Goal: Communication & Community: Answer question/provide support

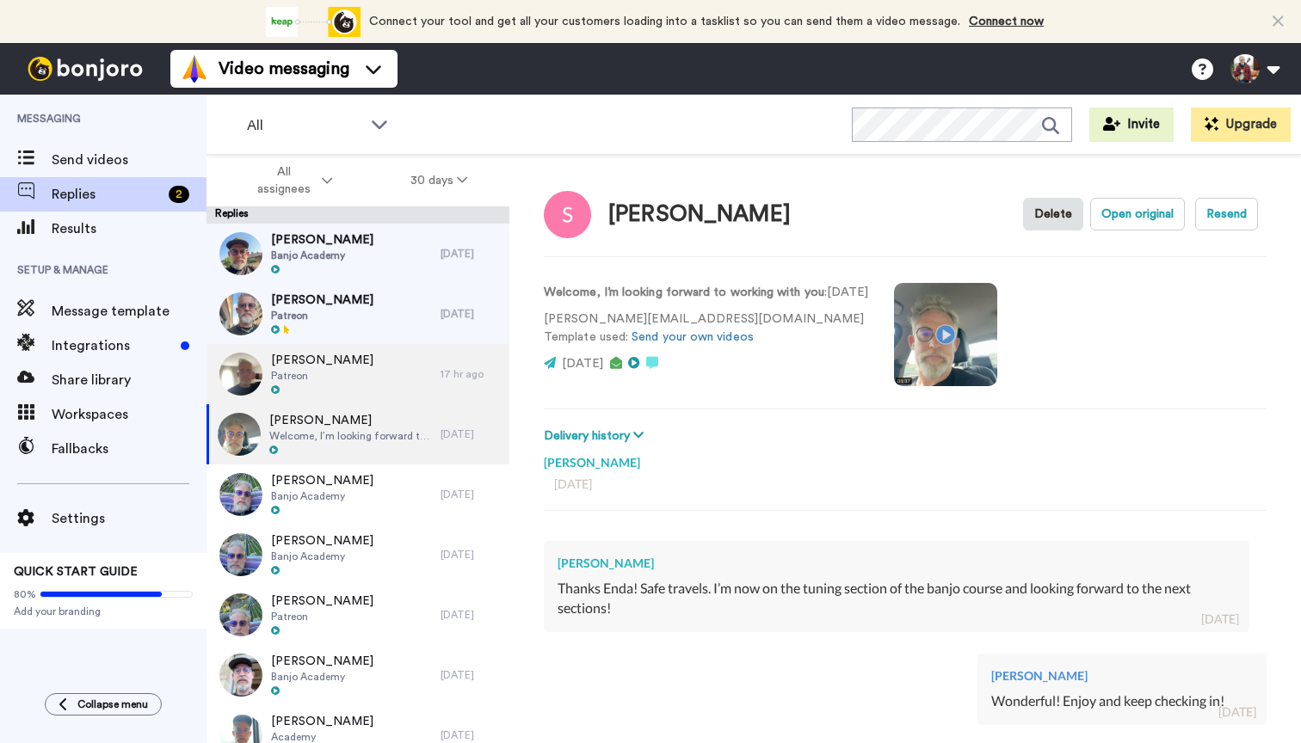
click at [371, 377] on div "[PERSON_NAME] Patreon" at bounding box center [323, 374] width 234 height 60
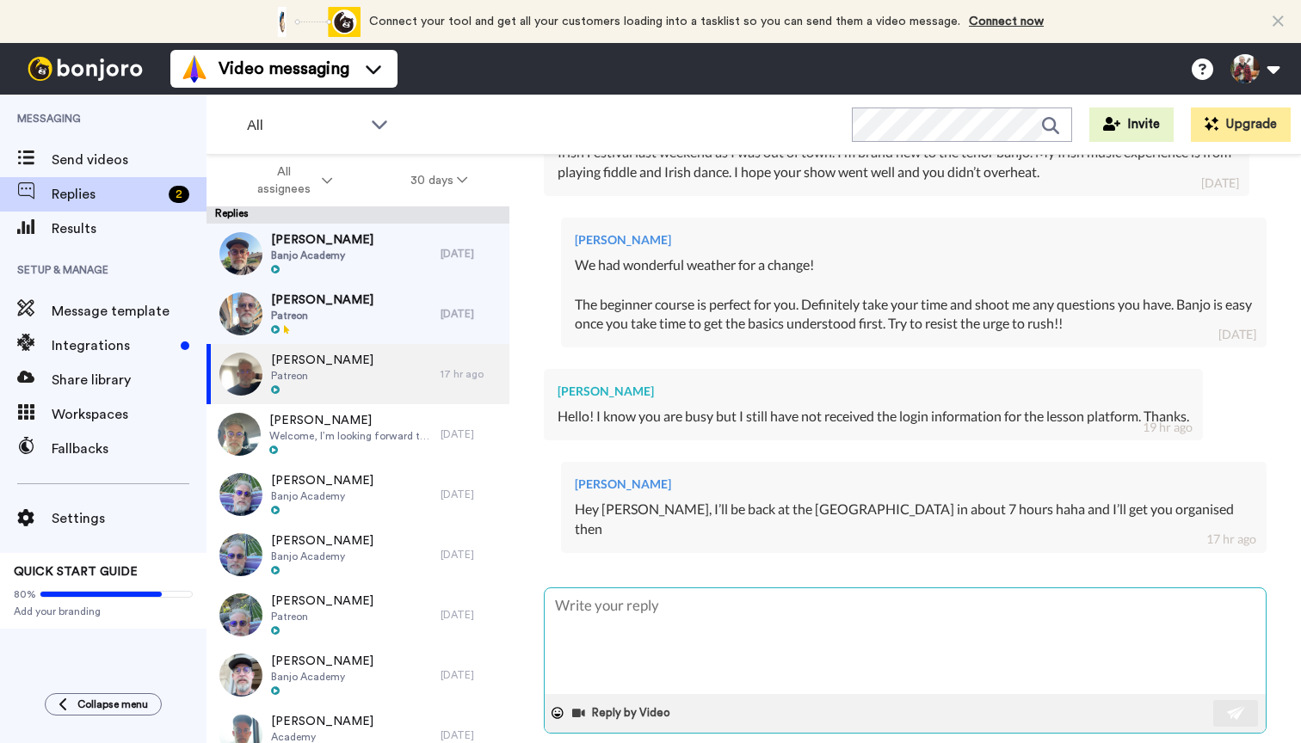
scroll to position [455, 0]
type textarea "x"
type textarea "K"
type textarea "x"
type textarea "Ki"
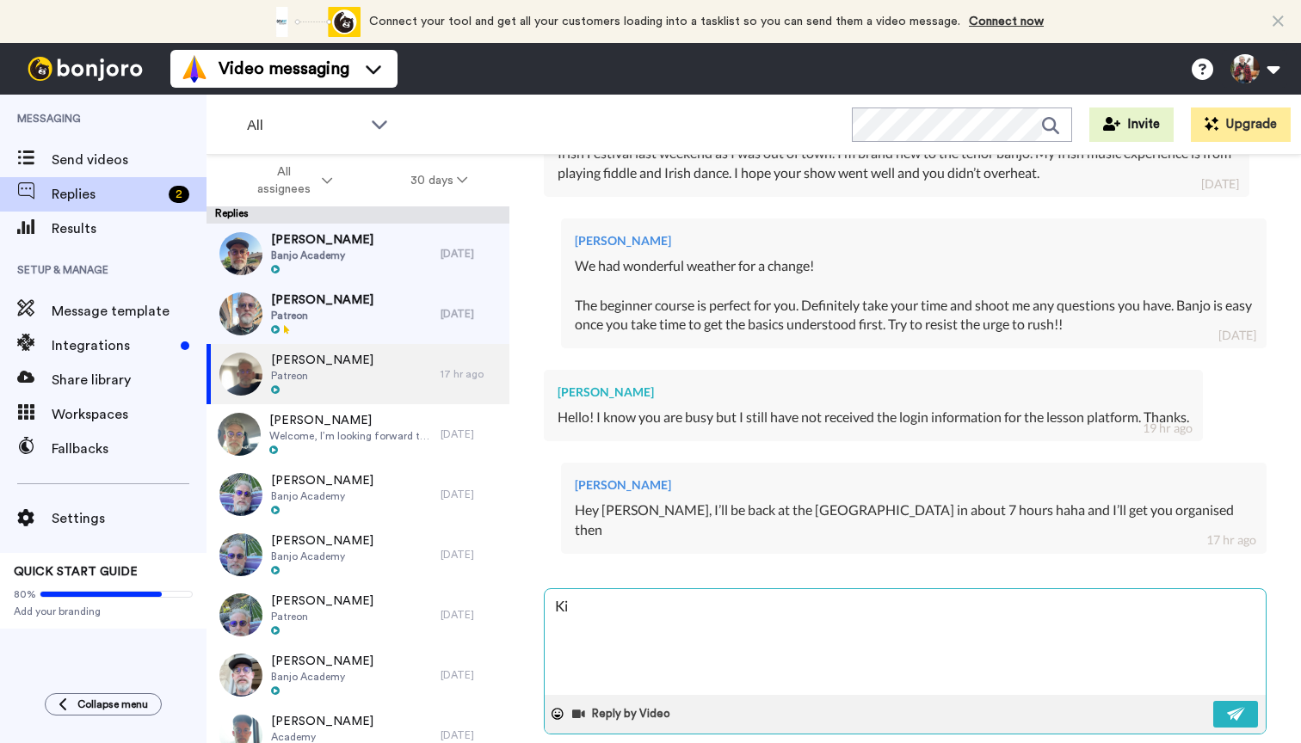
type textarea "x"
type textarea "[PERSON_NAME]"
type textarea "x"
type textarea "Kimb"
type textarea "x"
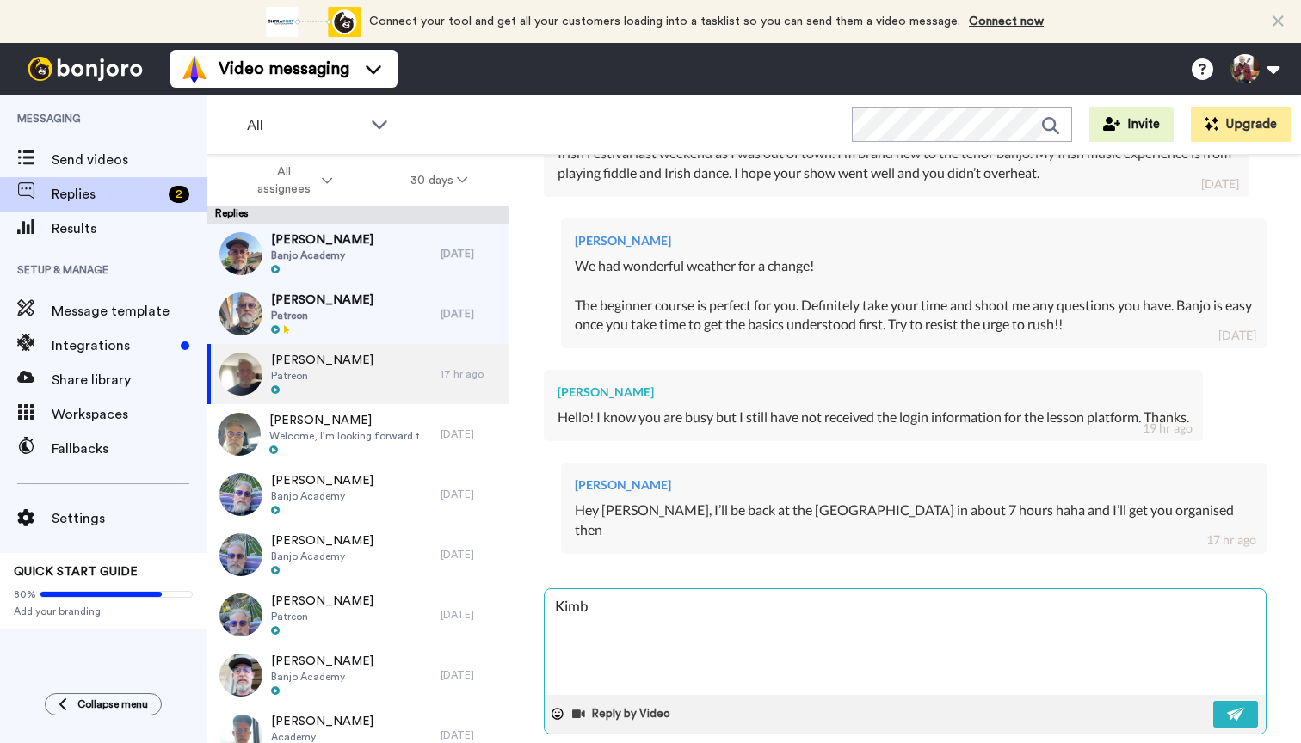
type textarea "Kimbe"
type textarea "x"
type textarea "Kimber"
type textarea "x"
type textarea "Kimberl"
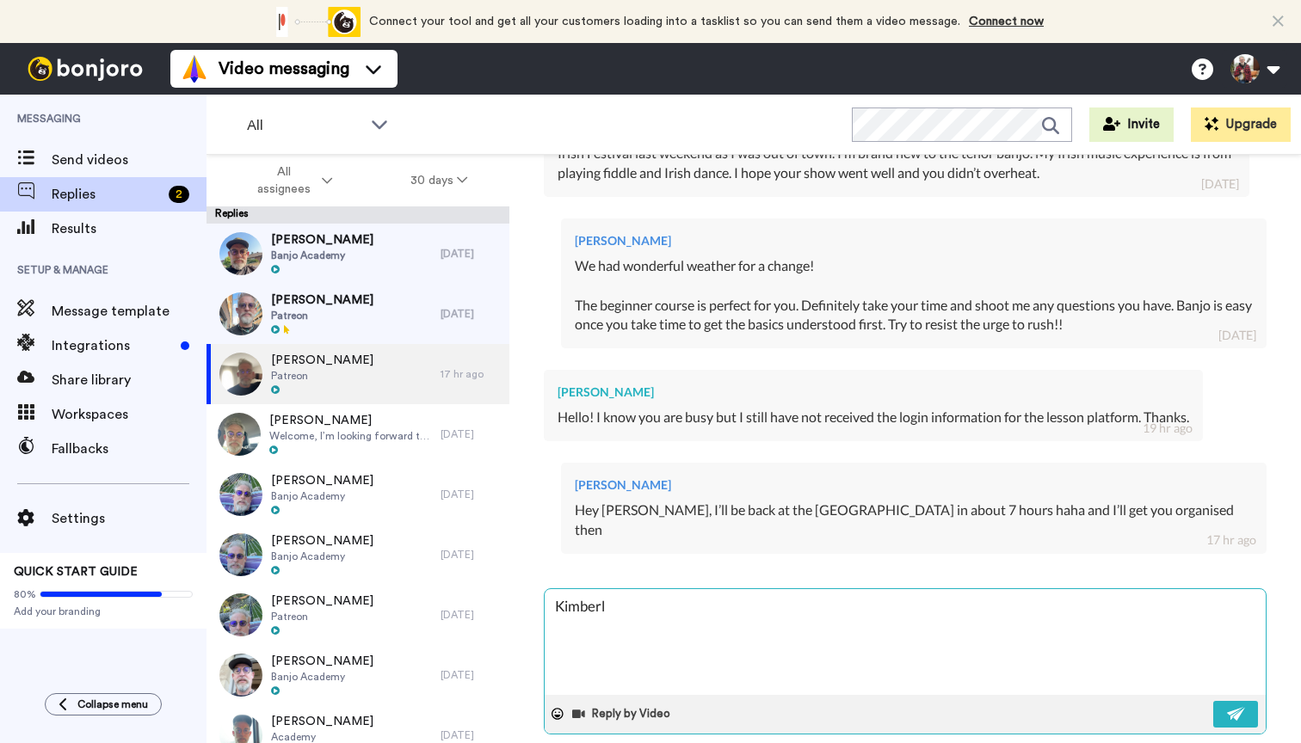
type textarea "x"
type textarea "[PERSON_NAME]"
type textarea "x"
type textarea "[PERSON_NAME],"
type textarea "x"
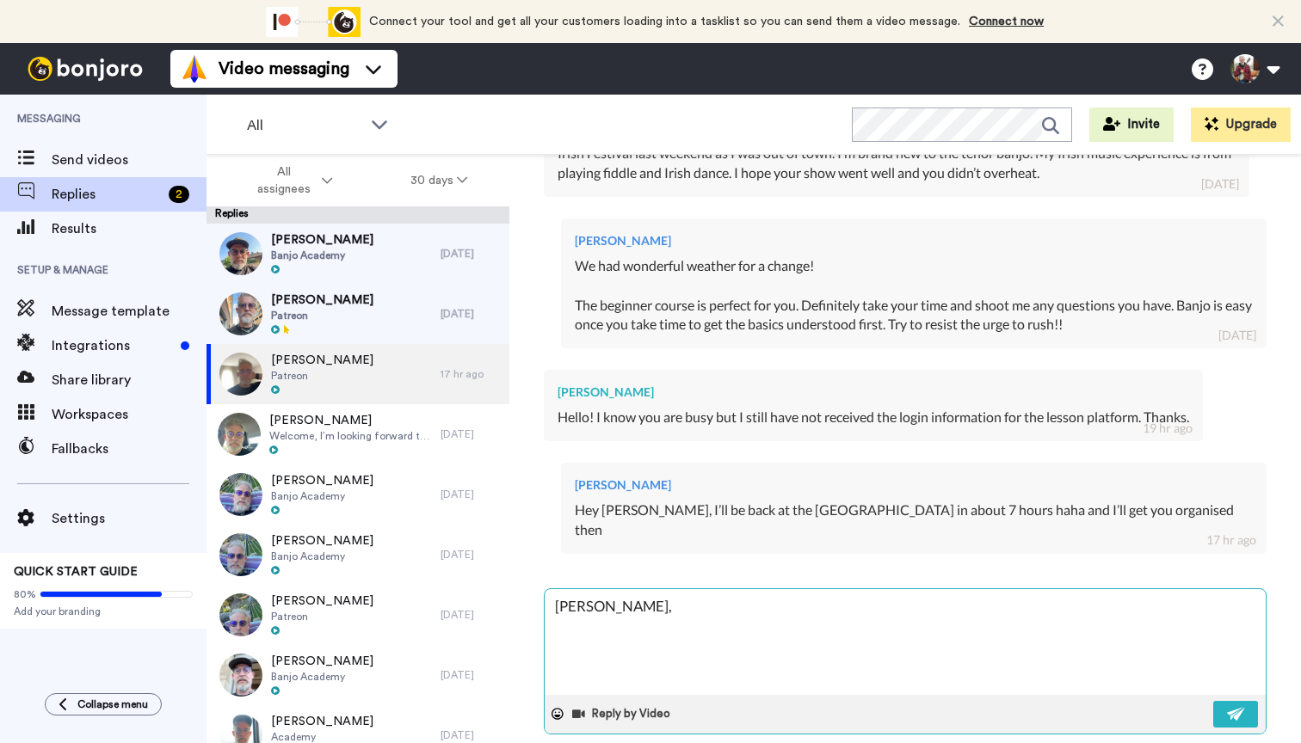
type textarea "[PERSON_NAME],"
type textarea "x"
type textarea "[PERSON_NAME]"
type textarea "x"
type textarea "[PERSON_NAME]"
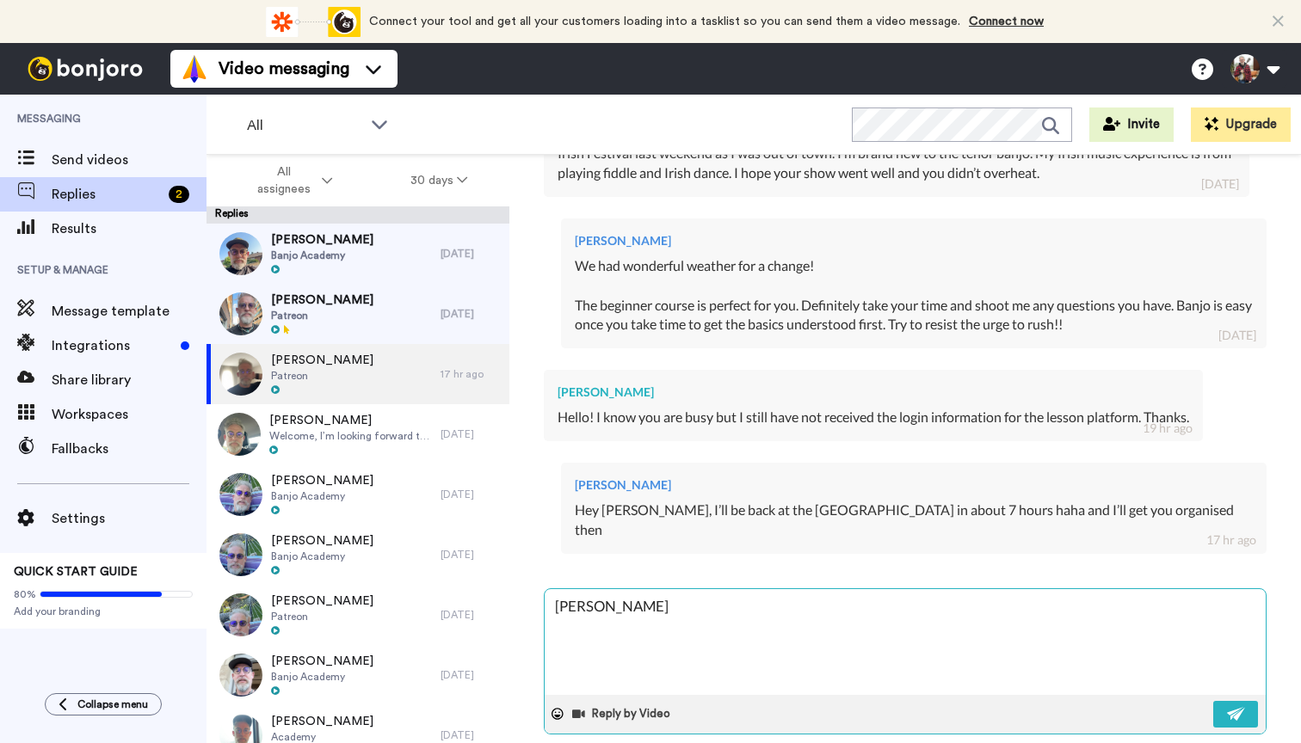
type textarea "x"
type textarea "[PERSON_NAME], I s"
type textarea "x"
type textarea "[PERSON_NAME], I se"
type textarea "x"
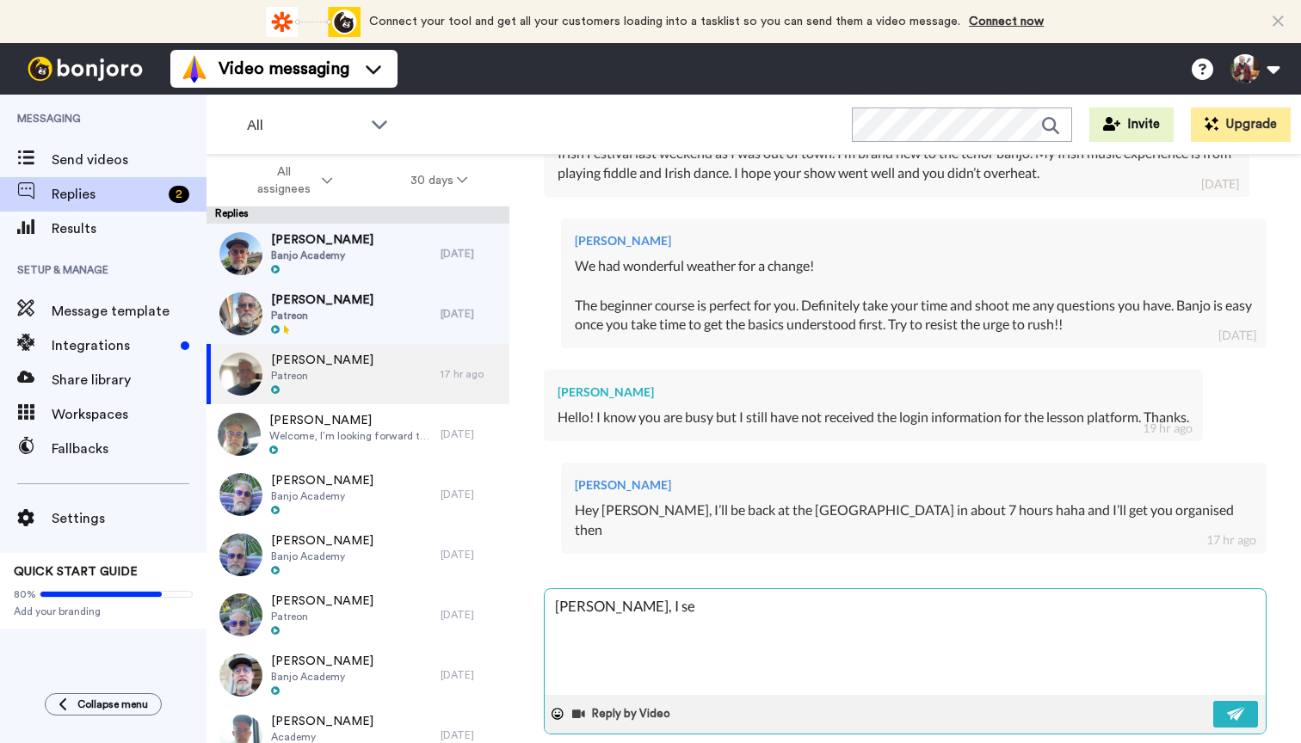
type textarea "[PERSON_NAME], I sen"
type textarea "x"
type textarea "[PERSON_NAME], I sent"
type textarea "x"
type textarea "[PERSON_NAME], I sent"
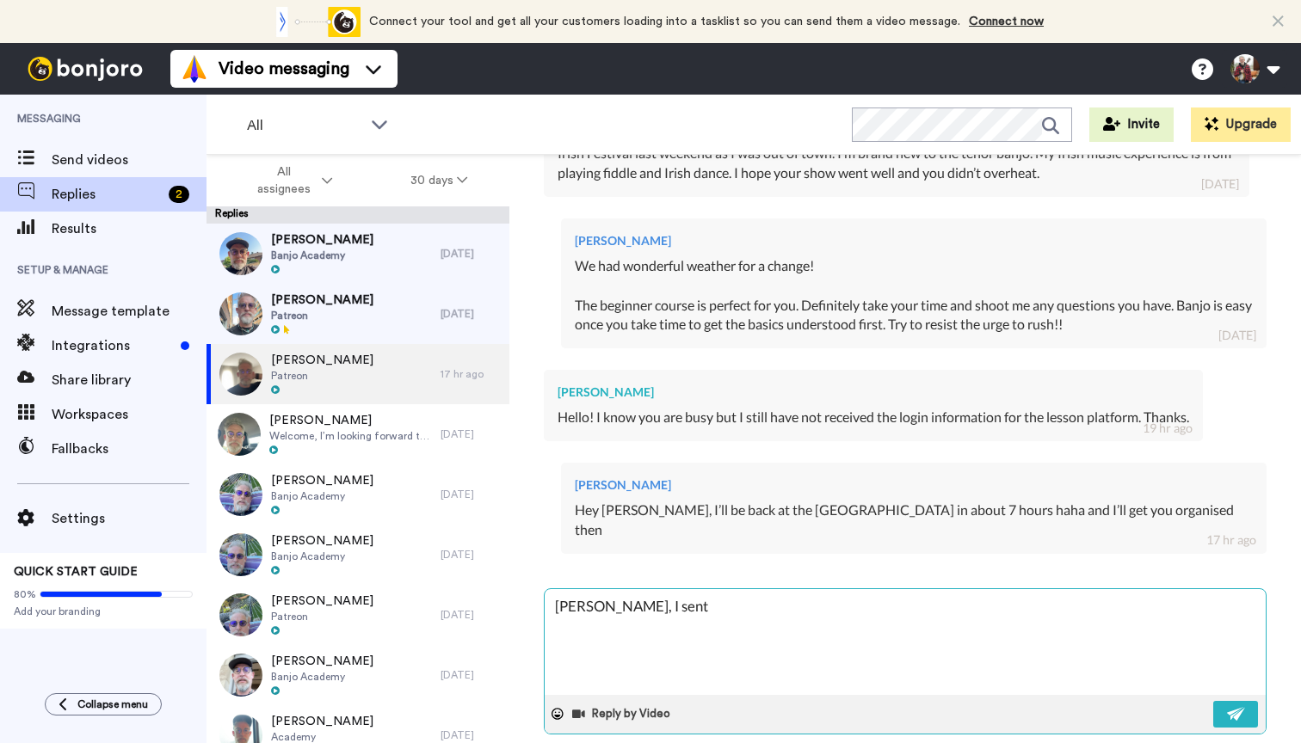
type textarea "x"
type textarea "[PERSON_NAME], I sent o"
type textarea "x"
type textarea "[PERSON_NAME], I sent on"
type textarea "x"
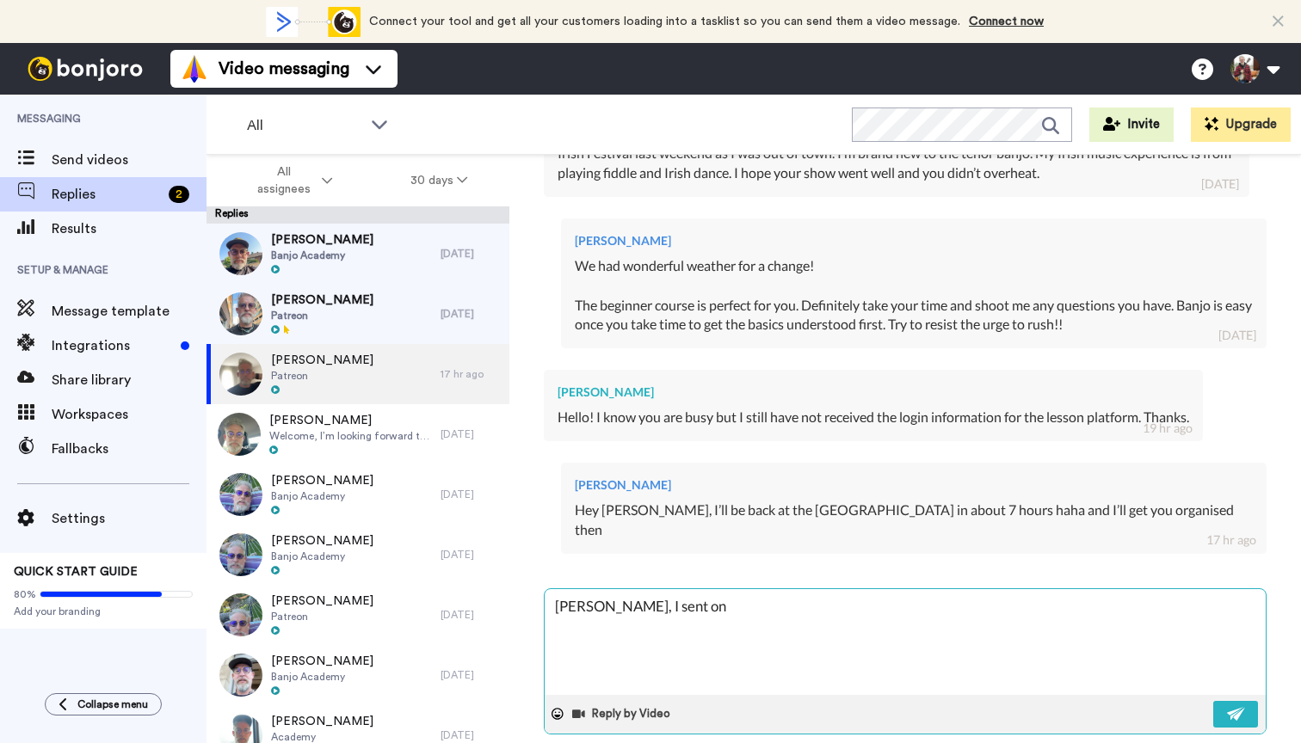
type textarea "[PERSON_NAME], I sent on"
type textarea "x"
type textarea "[PERSON_NAME], I sent on l"
type textarea "x"
type textarea "[PERSON_NAME], I sent on lo"
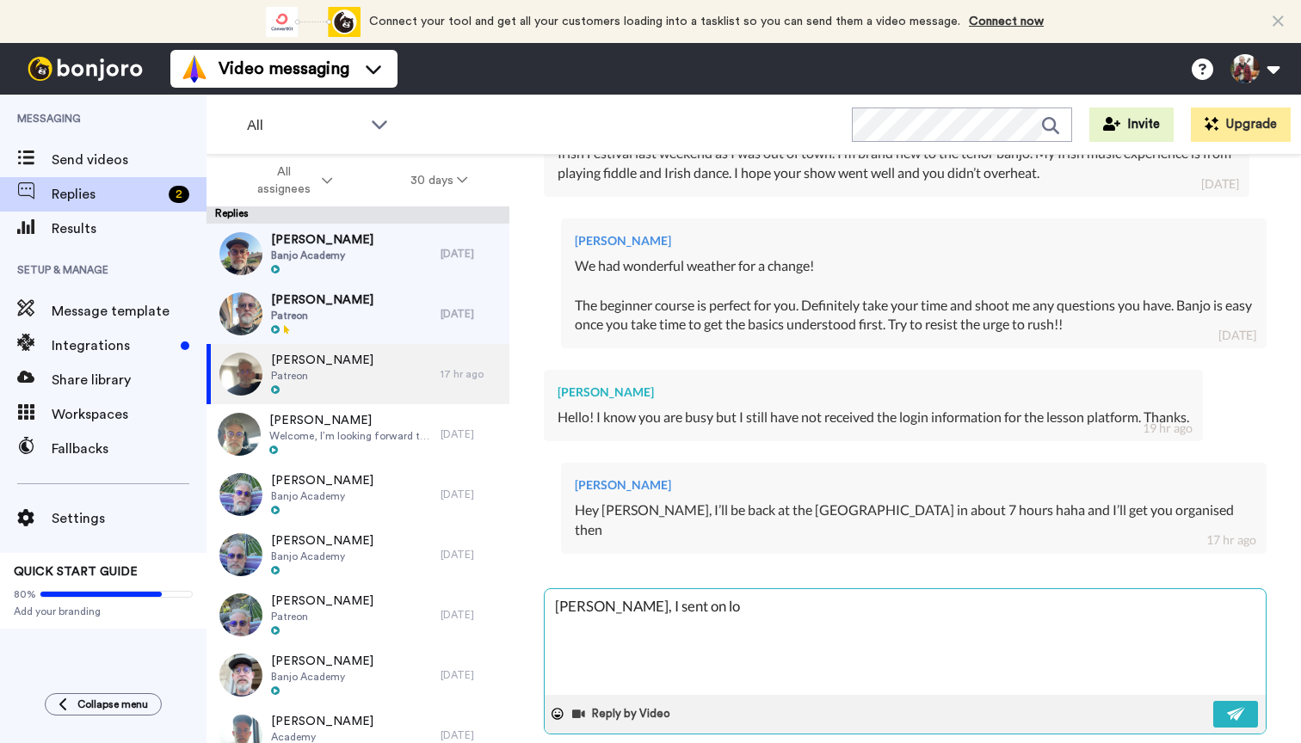
type textarea "x"
type textarea "[PERSON_NAME], I sent on log"
type textarea "x"
type textarea "[PERSON_NAME], I sent on logi"
type textarea "x"
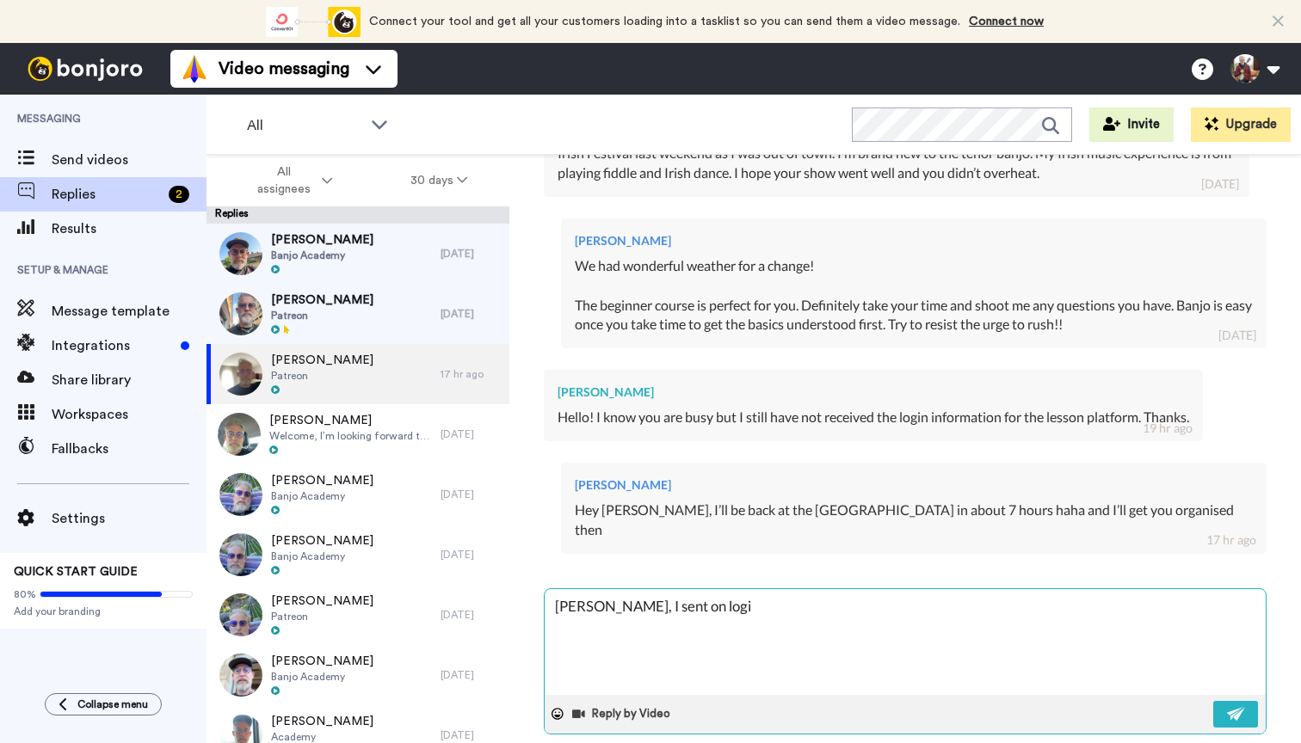
type textarea "[PERSON_NAME], I sent on login"
type textarea "x"
type textarea "[PERSON_NAME], I sent on login"
type textarea "x"
type textarea "[PERSON_NAME], I sent on login d"
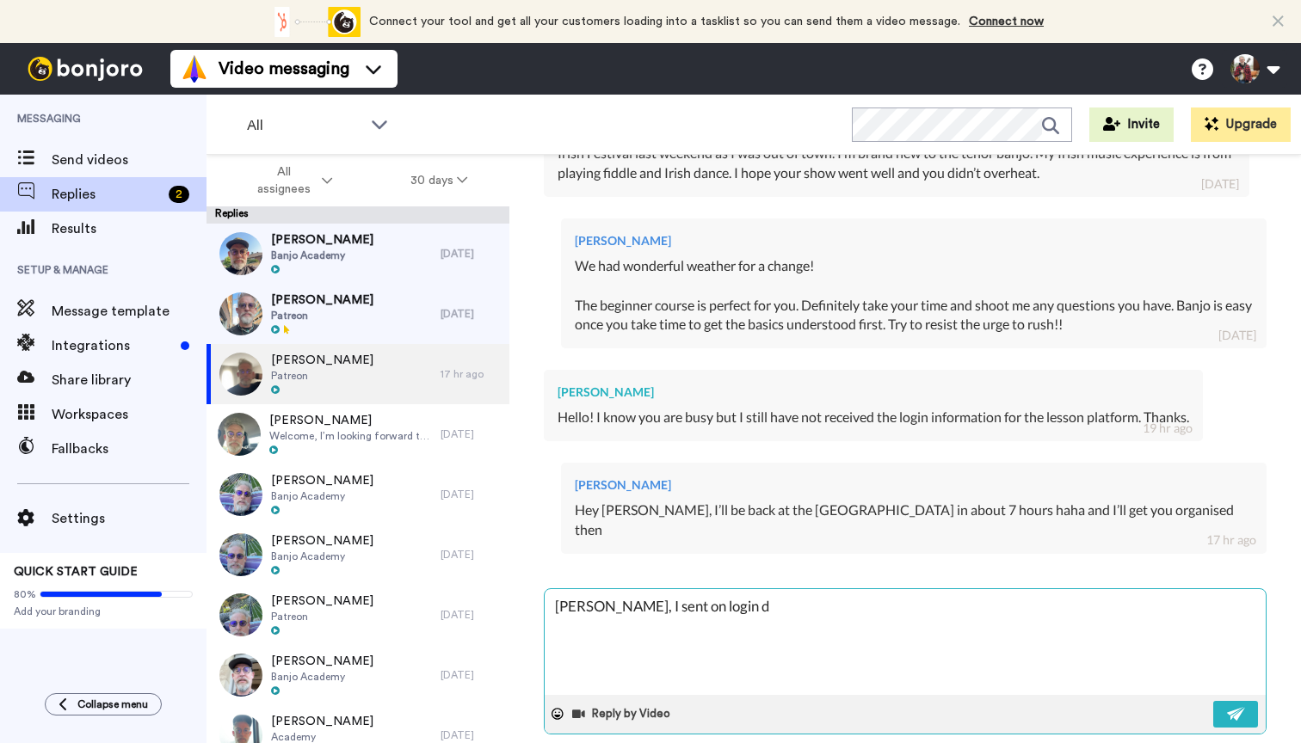
type textarea "x"
type textarea "[PERSON_NAME], I sent on login de"
type textarea "x"
type textarea "[PERSON_NAME], I sent on login det"
type textarea "x"
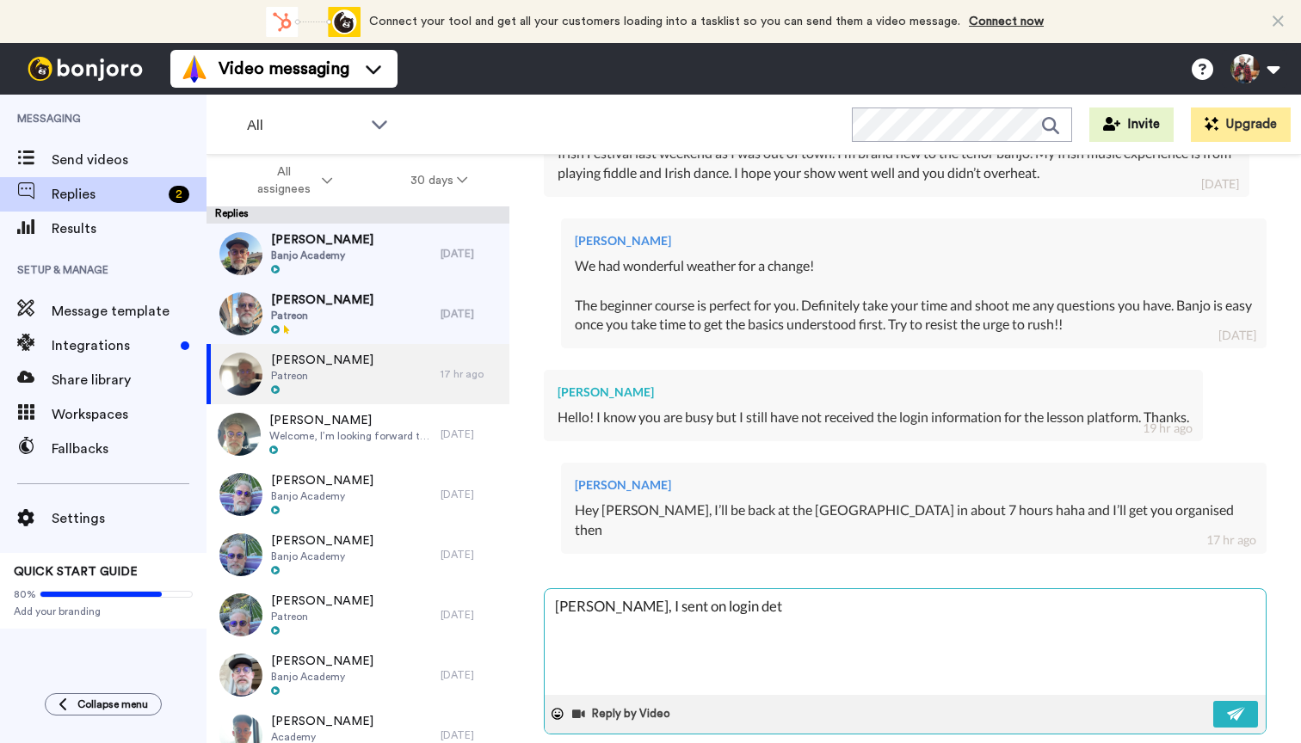
type textarea "[PERSON_NAME], I sent on login deta"
type textarea "x"
type textarea "[PERSON_NAME], I sent on login detai"
type textarea "x"
type textarea "[PERSON_NAME], I sent on login detail"
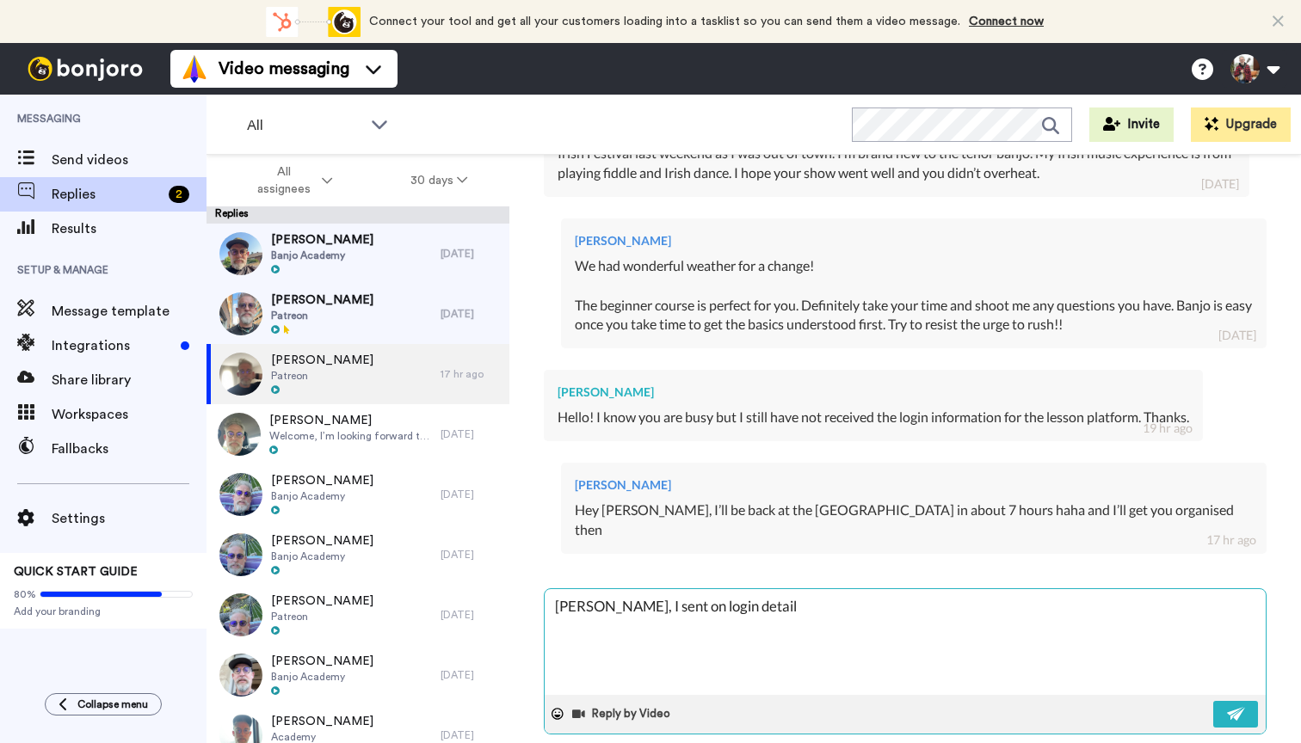
type textarea "x"
type textarea "[PERSON_NAME], I sent on login details"
type textarea "x"
type textarea "[PERSON_NAME], I sent on login details"
type textarea "x"
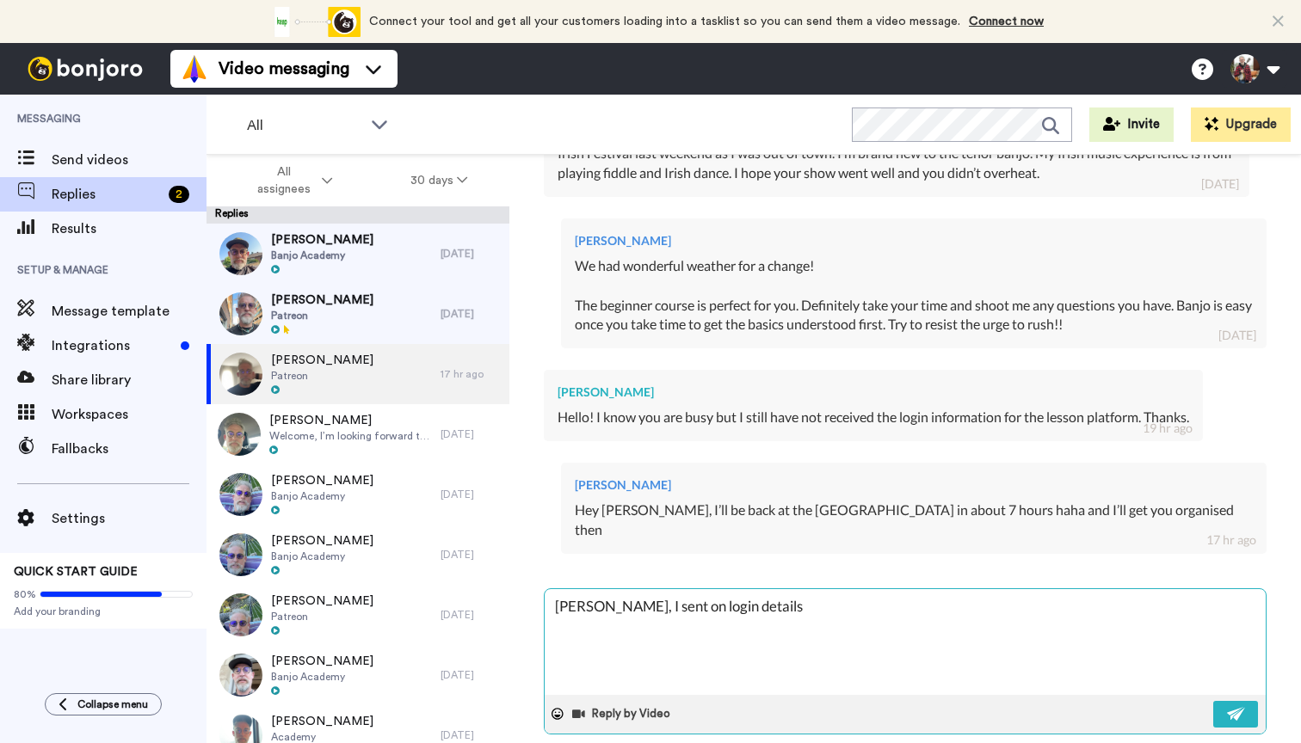
type textarea "[PERSON_NAME], I sent on login details j"
type textarea "x"
type textarea "[PERSON_NAME], I sent on login details ju"
type textarea "x"
type textarea "[PERSON_NAME], I sent on login details jus"
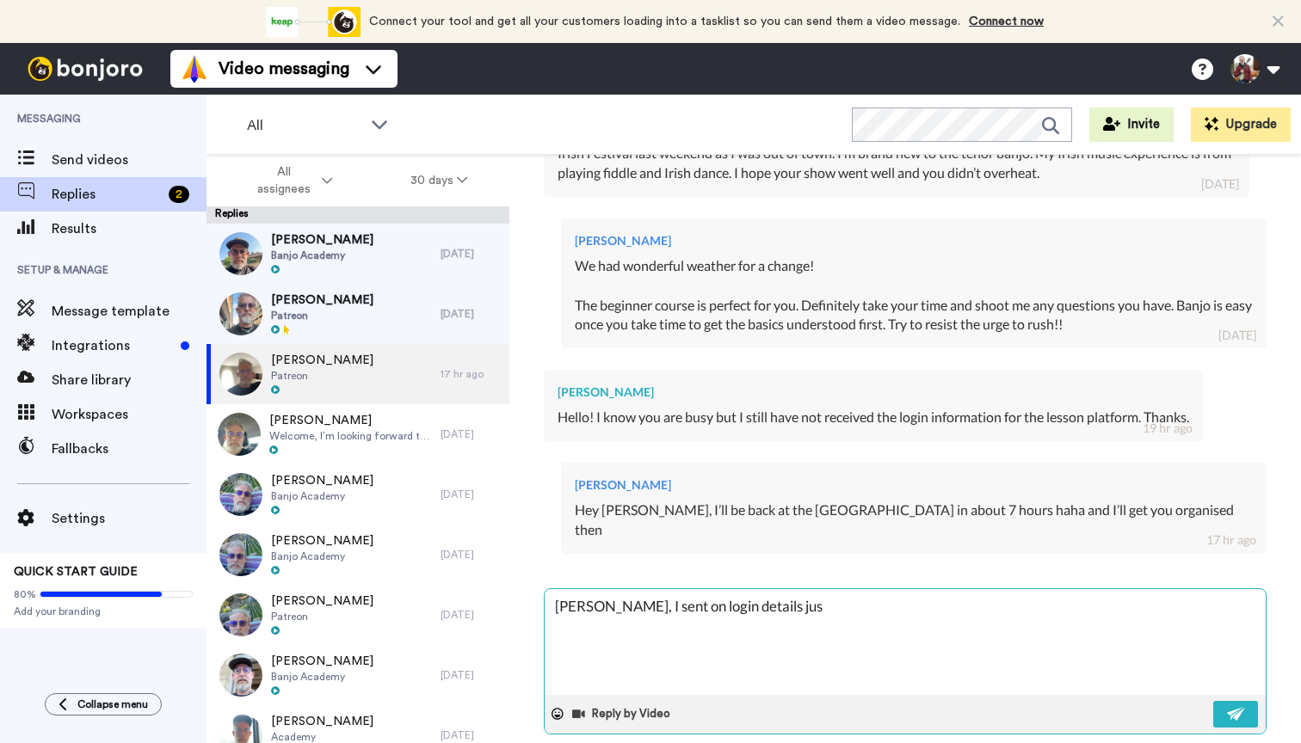
type textarea "x"
type textarea "[PERSON_NAME], I sent on login details just"
type textarea "x"
type textarea "[PERSON_NAME], I sent on login details just"
type textarea "x"
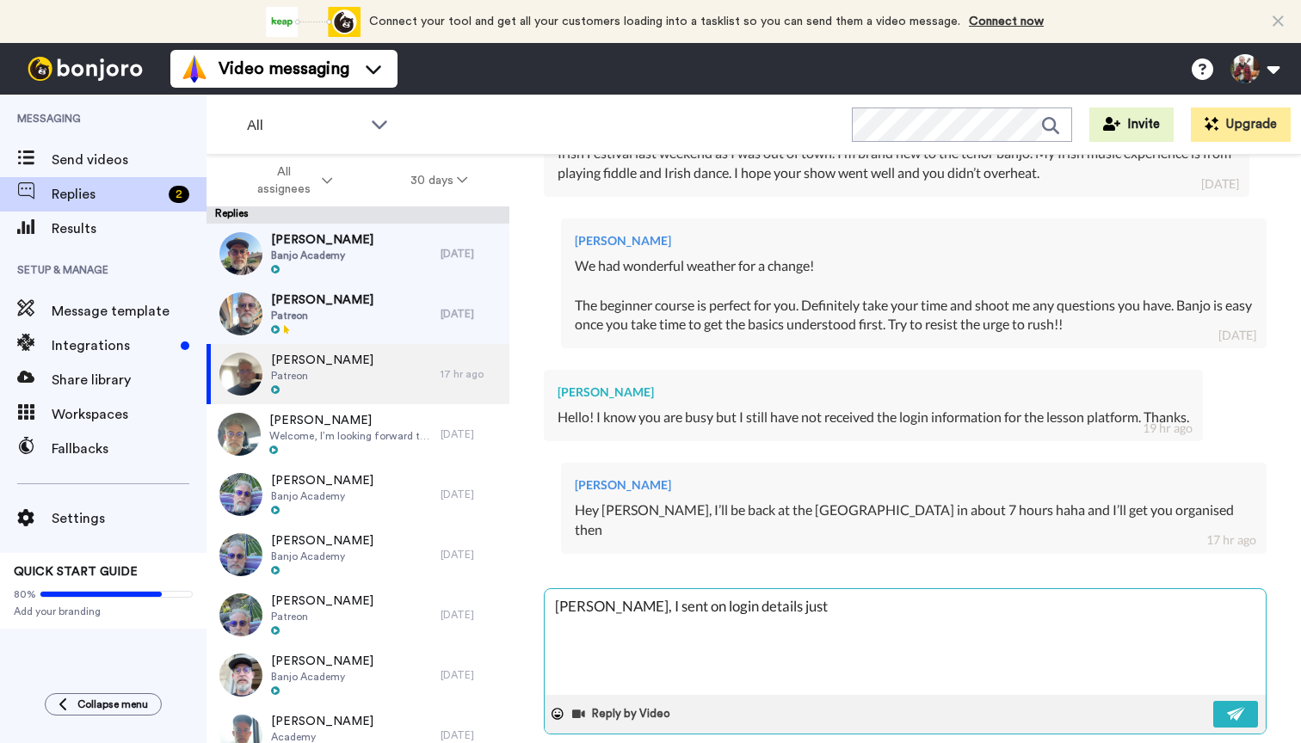
type textarea "[PERSON_NAME], I sent on login details just n"
type textarea "x"
type textarea "[PERSON_NAME], I sent on login details just no"
type textarea "x"
type textarea "[PERSON_NAME], I sent on login details just now"
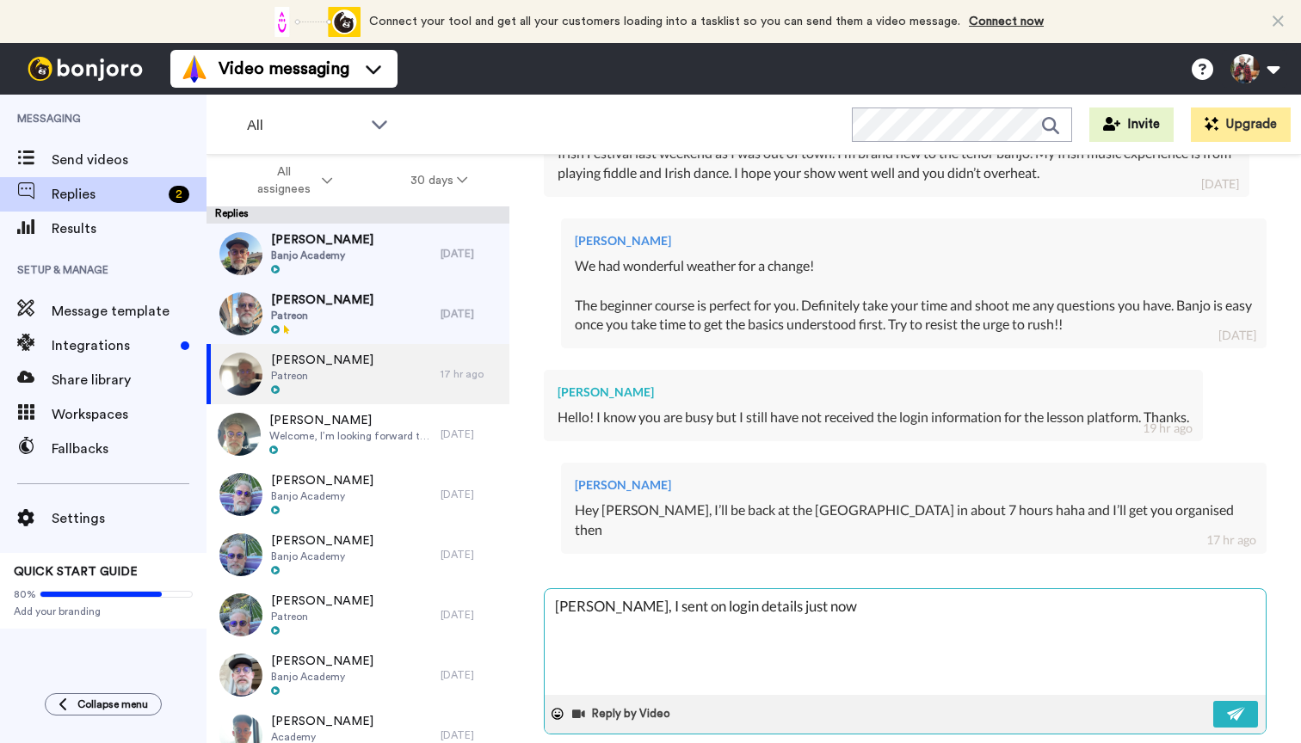
type textarea "x"
type textarea "[PERSON_NAME], I sent on login details just now."
type textarea "x"
type textarea "[PERSON_NAME], I sent on login details just now."
type textarea "x"
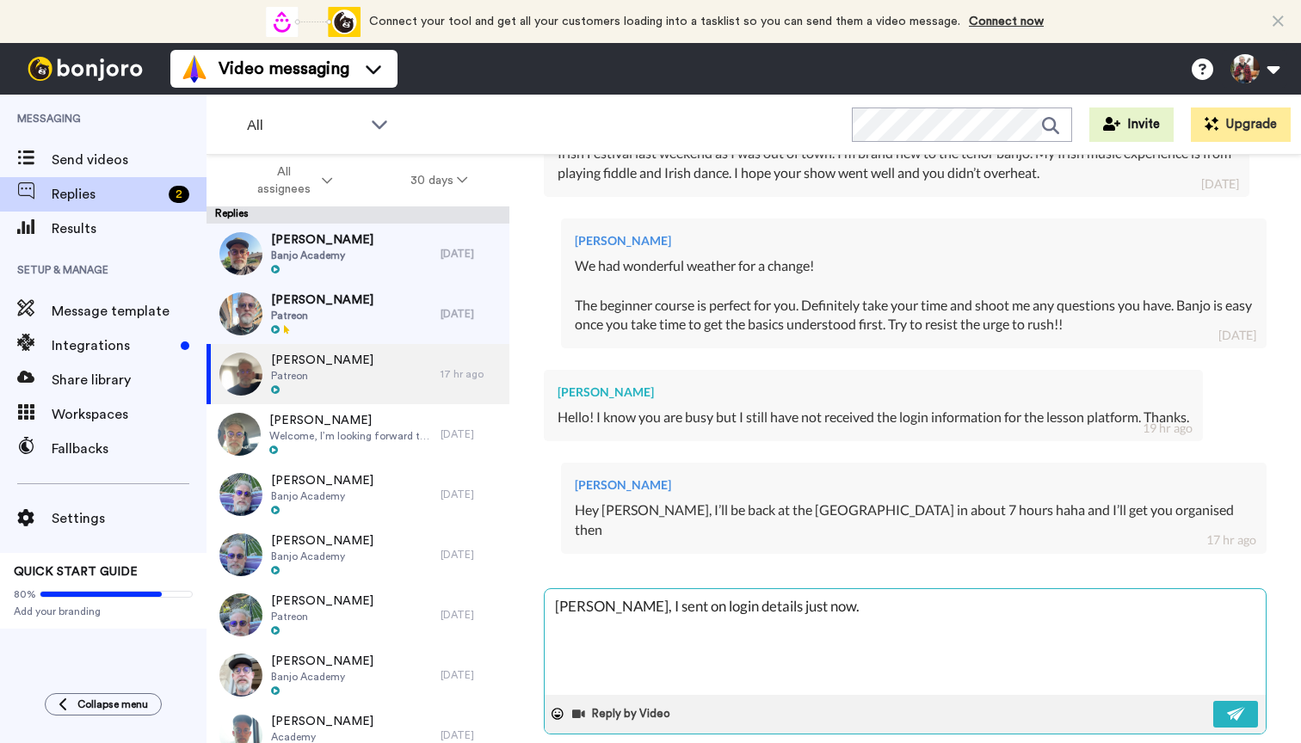
type textarea "[PERSON_NAME], I sent on login details just now. C"
type textarea "x"
type textarea "[PERSON_NAME], I sent on login details just now. Ch"
type textarea "x"
type textarea "[PERSON_NAME], I sent on login details just now. Che"
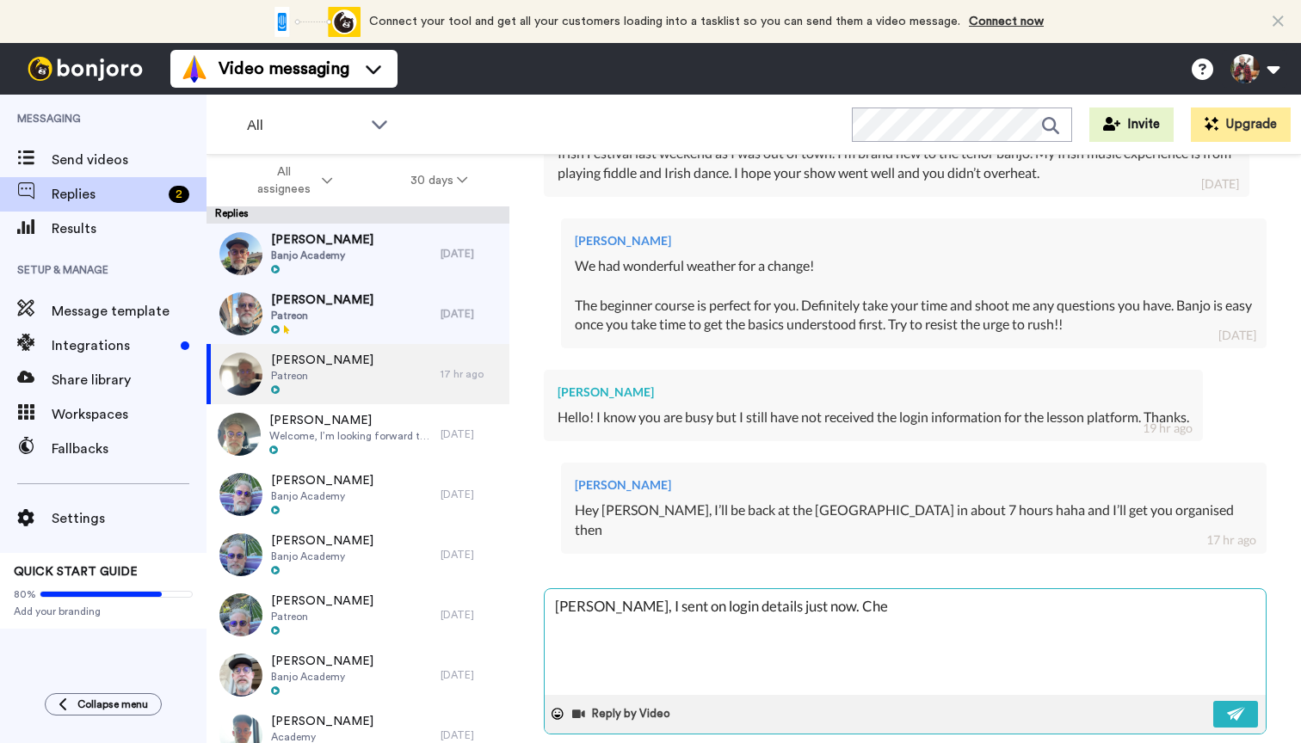
type textarea "x"
type textarea "[PERSON_NAME], I sent on login details just now. Chec"
type textarea "x"
type textarea "[PERSON_NAME], I sent on login details just now. Check"
type textarea "x"
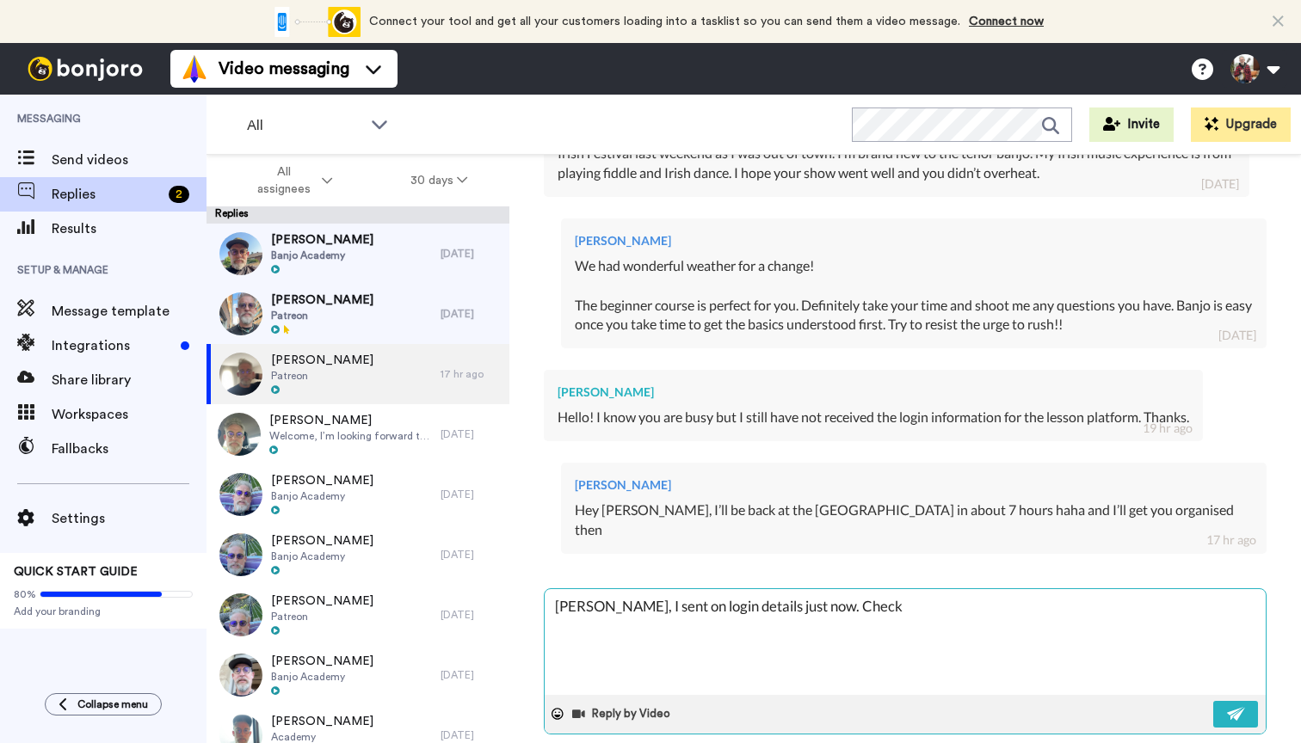
type textarea "[PERSON_NAME], I sent on login details just now. Check"
type textarea "x"
type textarea "[PERSON_NAME], I sent on login details just now. Check y"
type textarea "x"
type textarea "[PERSON_NAME], I sent on login details just now. Check yo"
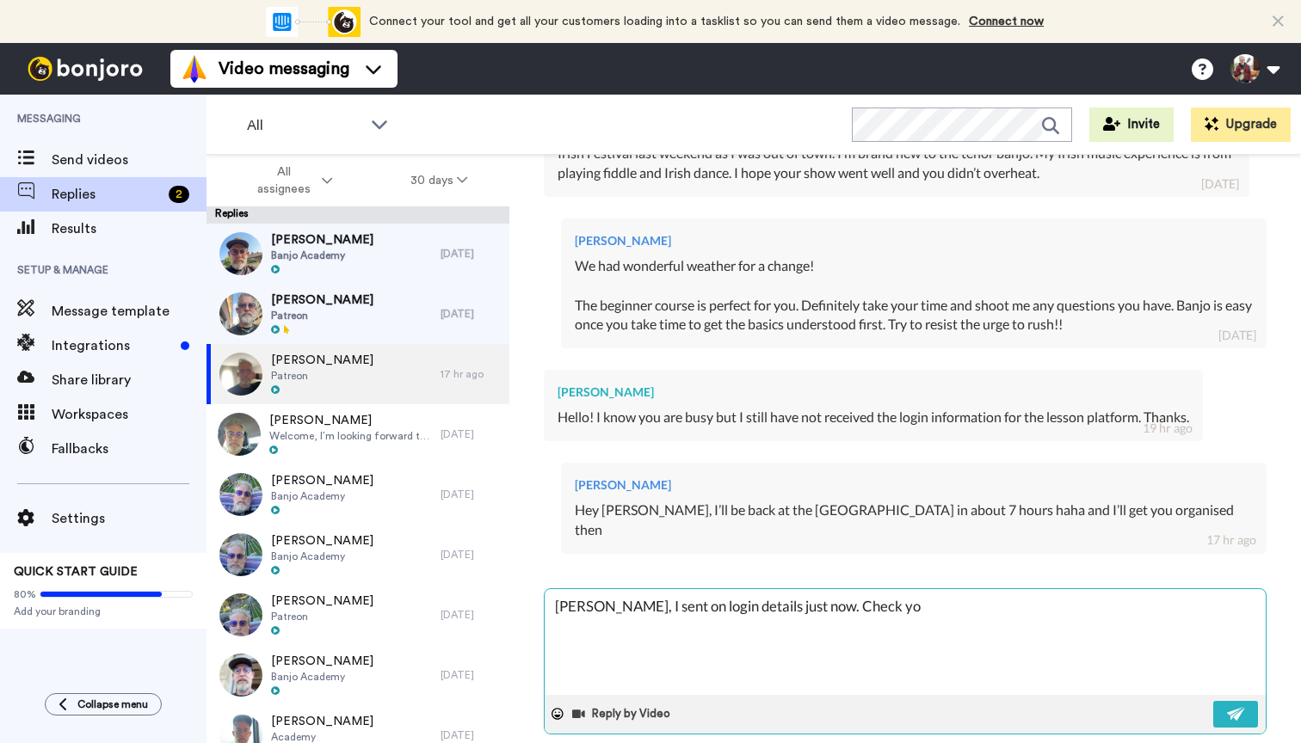
type textarea "x"
type textarea "[PERSON_NAME], I sent on login details just now. Check you"
type textarea "x"
type textarea "[PERSON_NAME], I sent on login details just now. Check your"
type textarea "x"
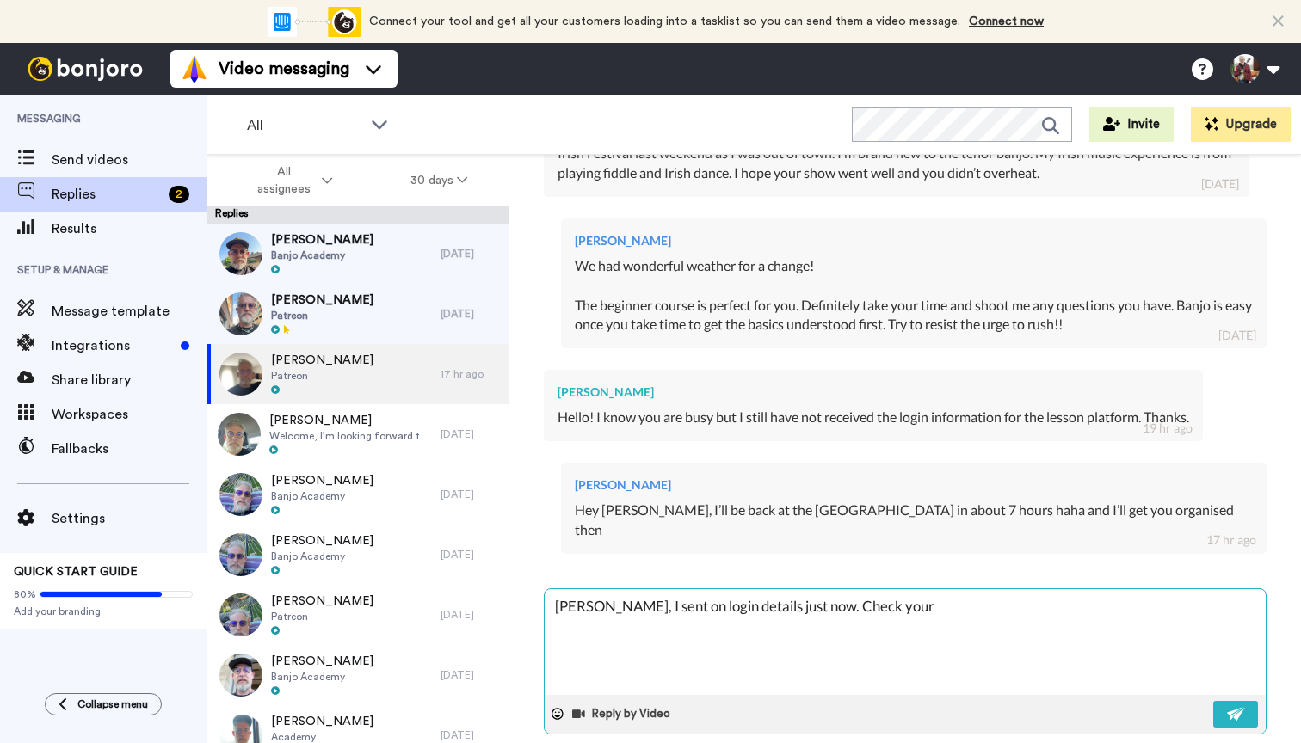
type textarea "[PERSON_NAME], I sent on login details just now. Check your"
type textarea "x"
type textarea "[PERSON_NAME], I sent on login details just now. Check your s"
type textarea "x"
type textarea "[PERSON_NAME], I sent on login details just now. Check your sp"
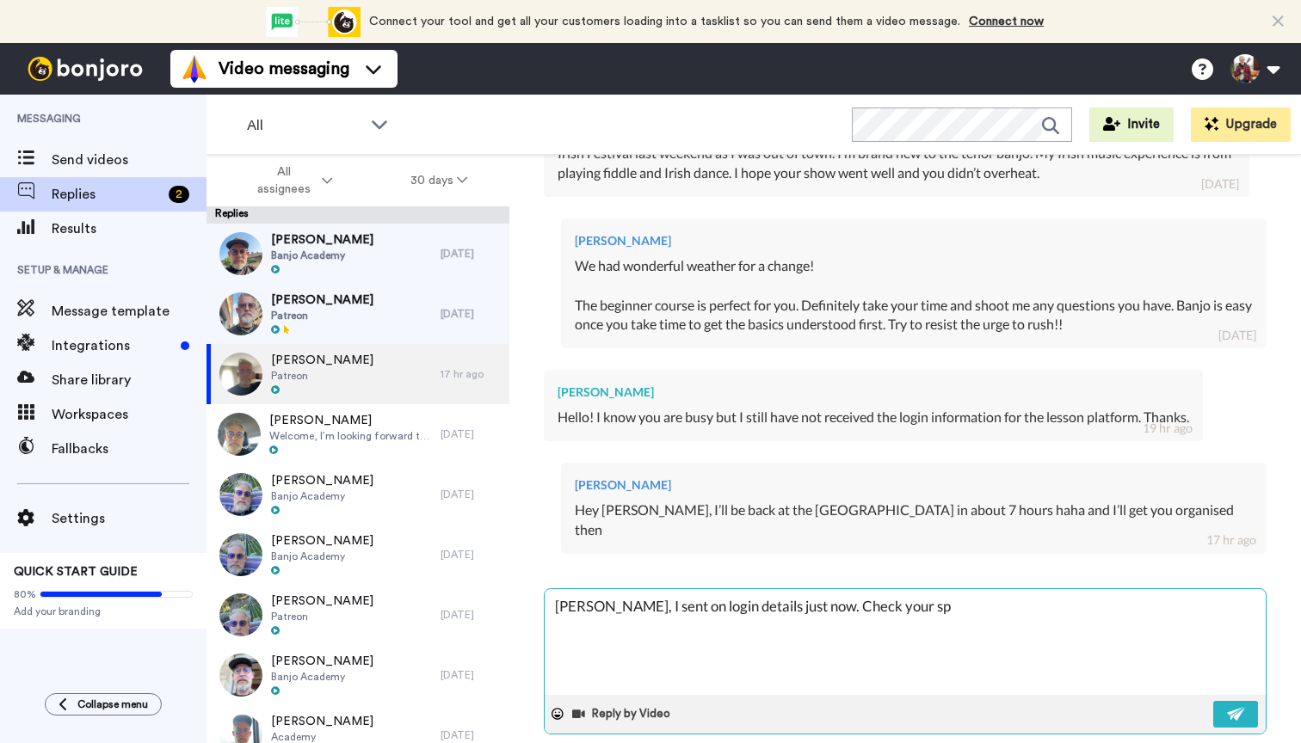
type textarea "x"
type textarea "[PERSON_NAME], I sent on login details just now. Check your spa"
type textarea "x"
type textarea "[PERSON_NAME], I sent on login details just now. Check your spam"
type textarea "x"
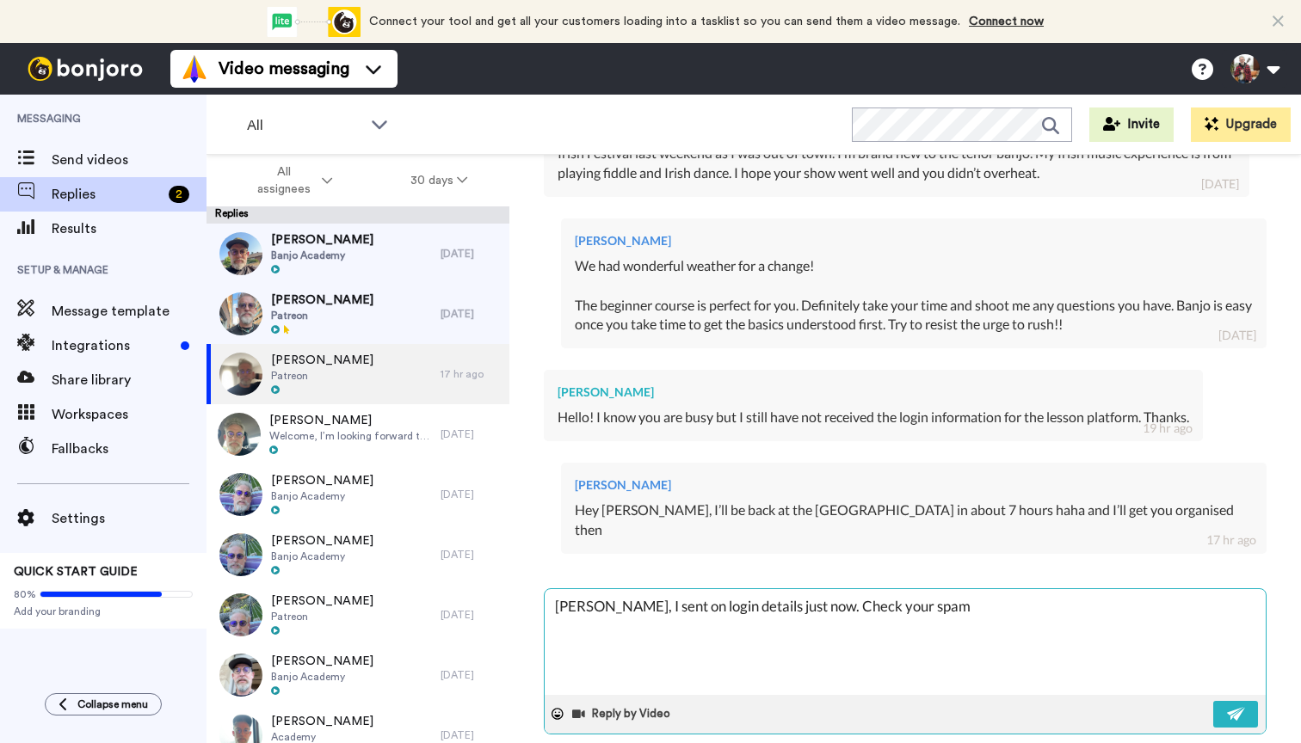
type textarea "[PERSON_NAME], I sent on login details just now. Check your spam"
type textarea "x"
type textarea "[PERSON_NAME], I sent on login details just now. Check your spam j"
type textarea "x"
type textarea "[PERSON_NAME], I sent on login details just now. Check your spam ju"
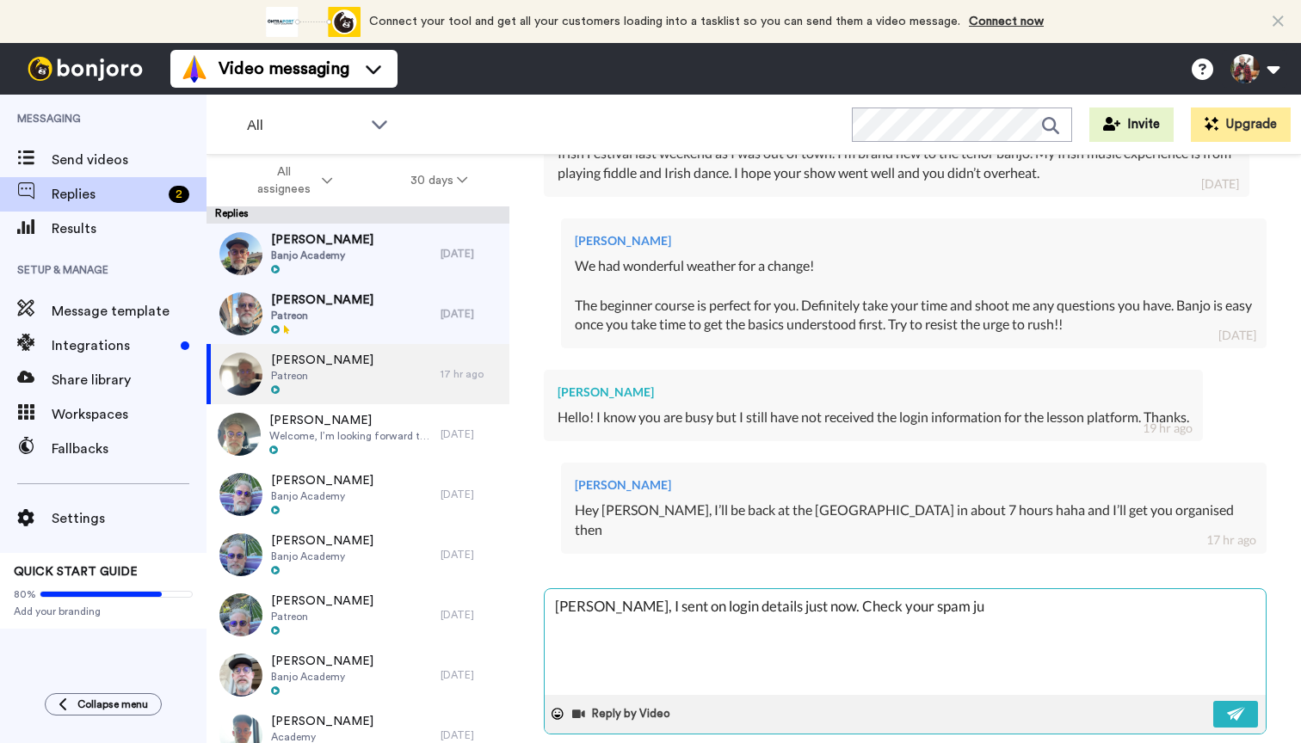
type textarea "x"
type textarea "[PERSON_NAME], I sent on login details just now. Check your spam jus"
type textarea "x"
type textarea "[PERSON_NAME], I sent on login details just now. Check your spam just"
type textarea "x"
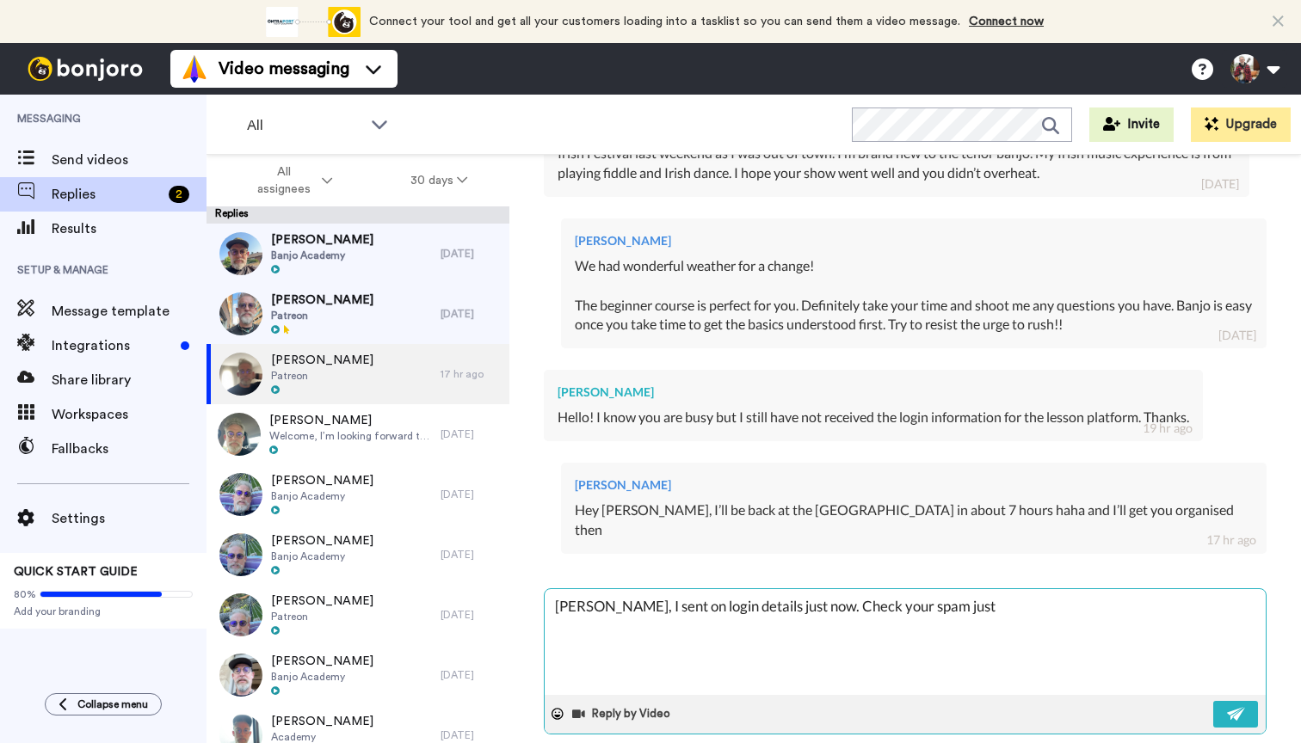
type textarea "[PERSON_NAME], I sent on login details just now. Check your spam just"
type textarea "x"
type textarea "[PERSON_NAME], I sent on login details just now. Check your spam just i"
type textarea "x"
type textarea "[PERSON_NAME], I sent on login details just now. Check your spam just in"
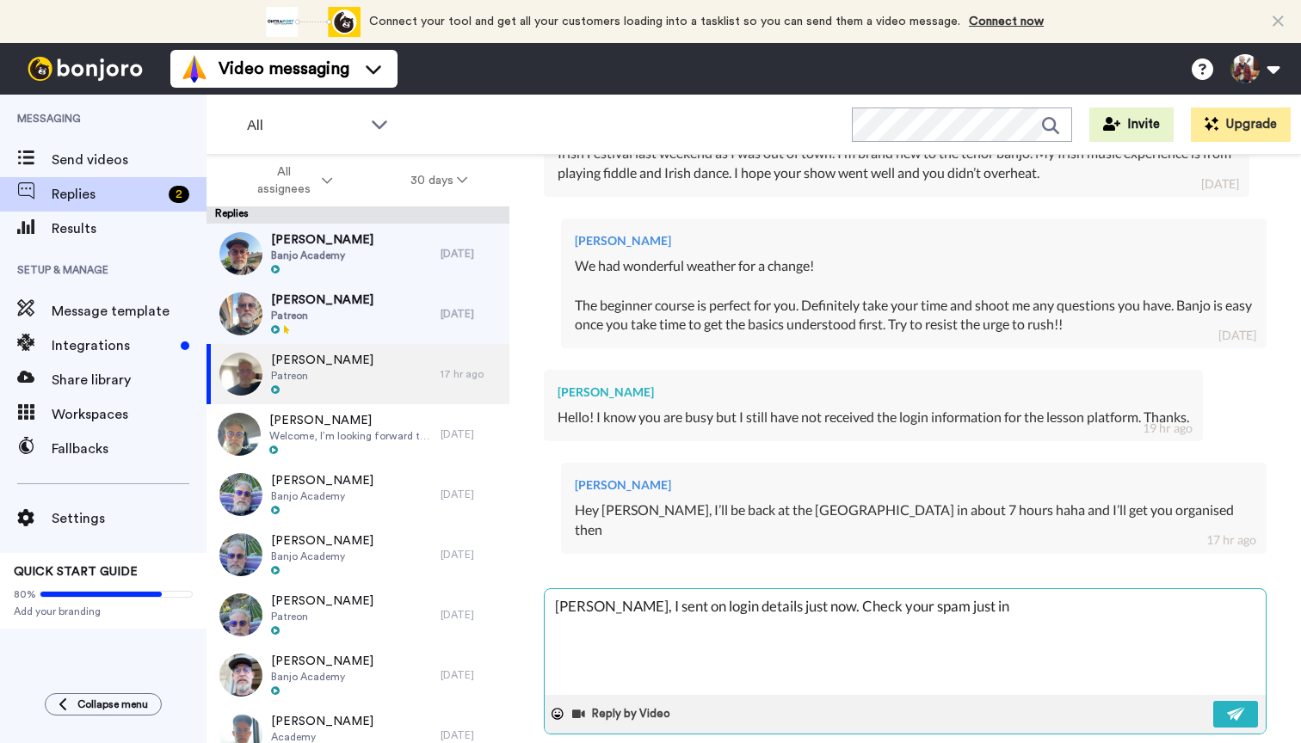
type textarea "x"
type textarea "[PERSON_NAME], I sent on login details just now. Check your spam just in"
type textarea "x"
type textarea "[PERSON_NAME], I sent on login details just now. Check your spam just in c"
type textarea "x"
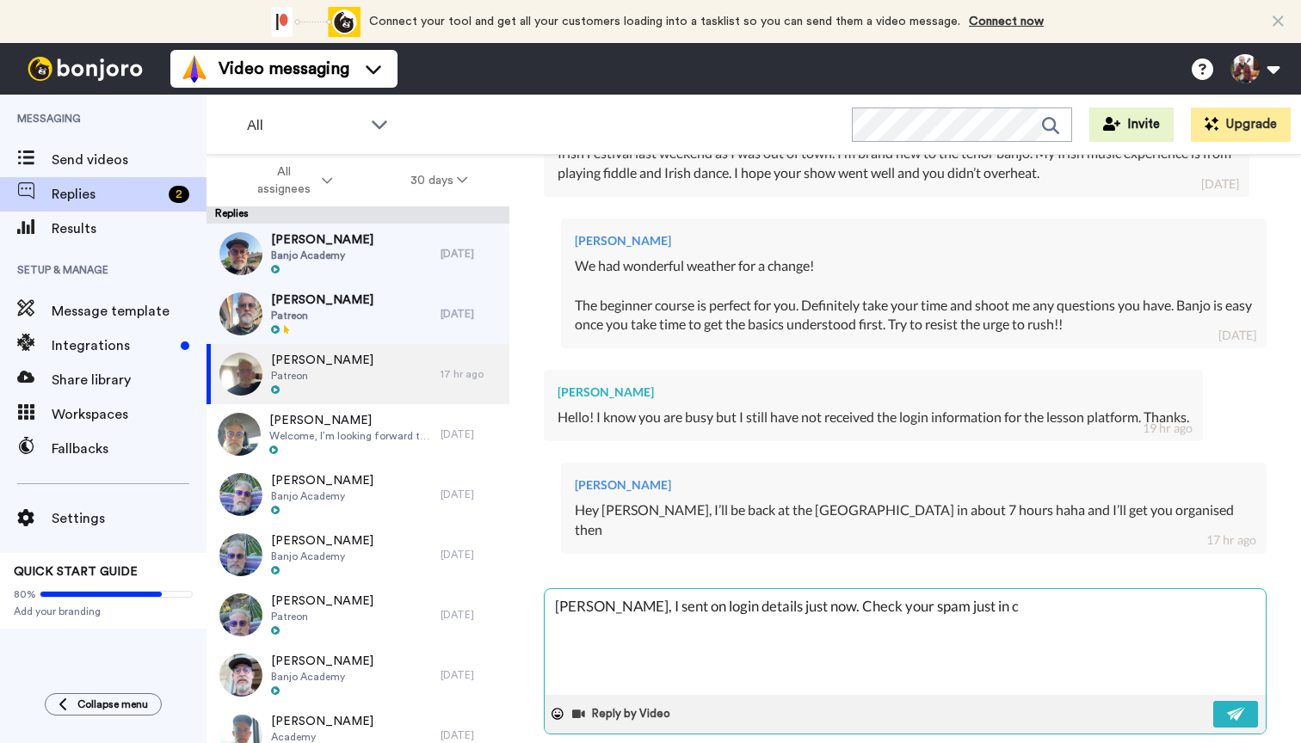
type textarea "[PERSON_NAME], I sent on login details just now. Check your spam just in ca"
type textarea "x"
type textarea "[PERSON_NAME], I sent on login details just now. Check your spam just in cas"
type textarea "x"
type textarea "[PERSON_NAME], I sent on login details just now. Check your spam just in case"
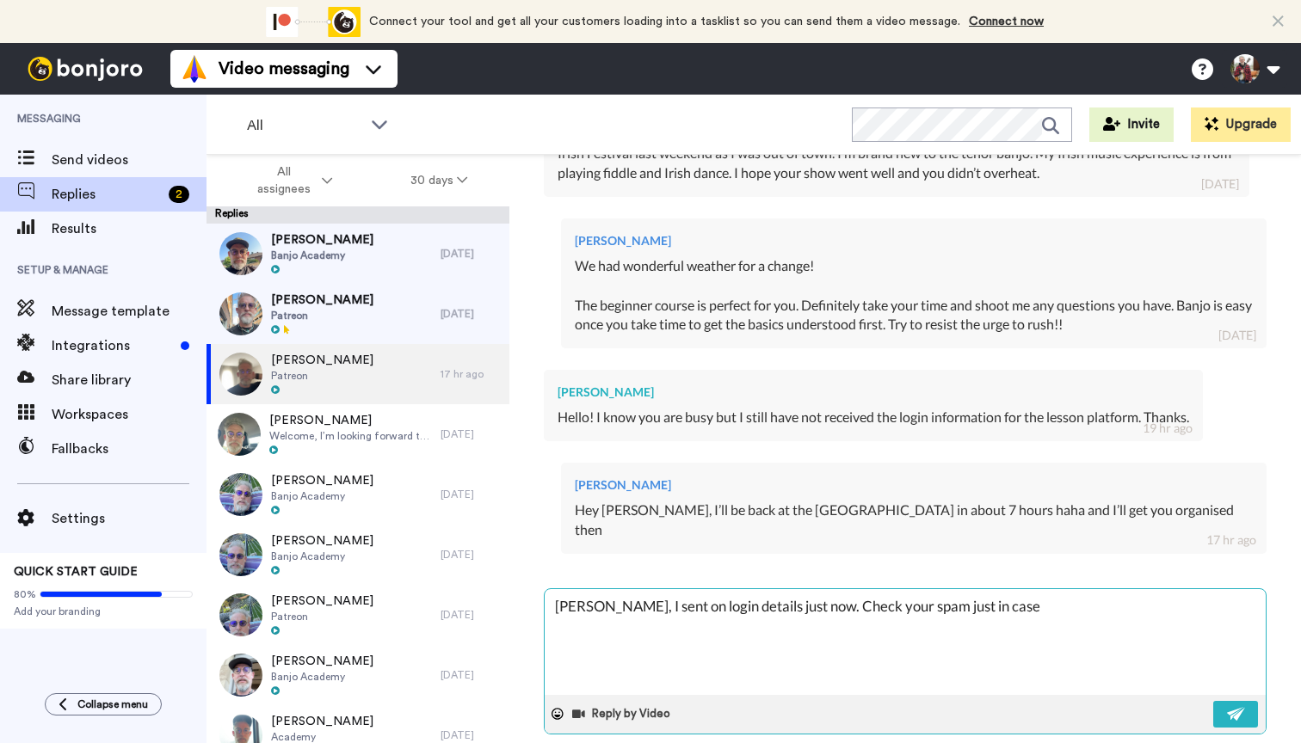
type textarea "x"
type textarea "[PERSON_NAME], I sent on login details just now. Check your spam just in case"
type textarea "x"
type textarea "[PERSON_NAME], I sent on login details just now. Check your spam just in case i"
type textarea "x"
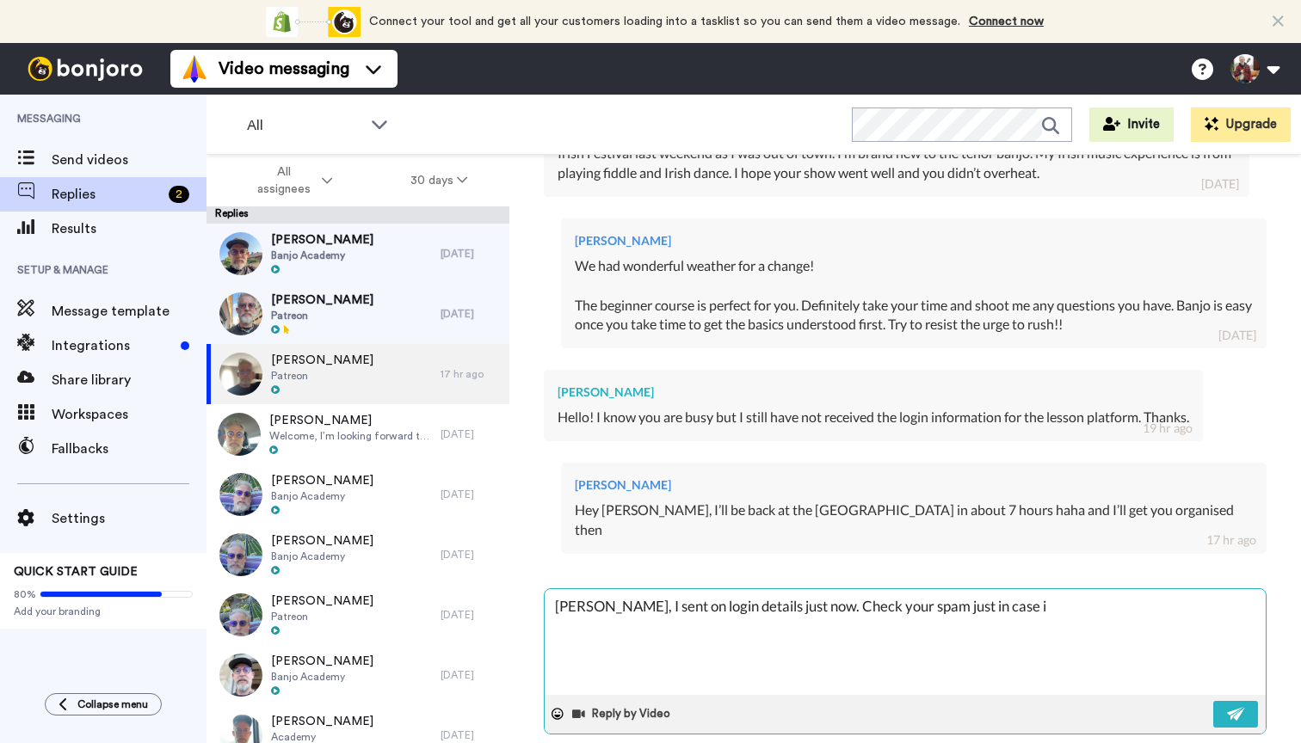
type textarea "[PERSON_NAME], I sent on login details just now. Check your spam just in case it"
type textarea "x"
type textarea "[PERSON_NAME], I sent on login details just now. Check your spam just in case it"
type textarea "x"
type textarea "[PERSON_NAME], I sent on login details just now. Check your spam just in case i…"
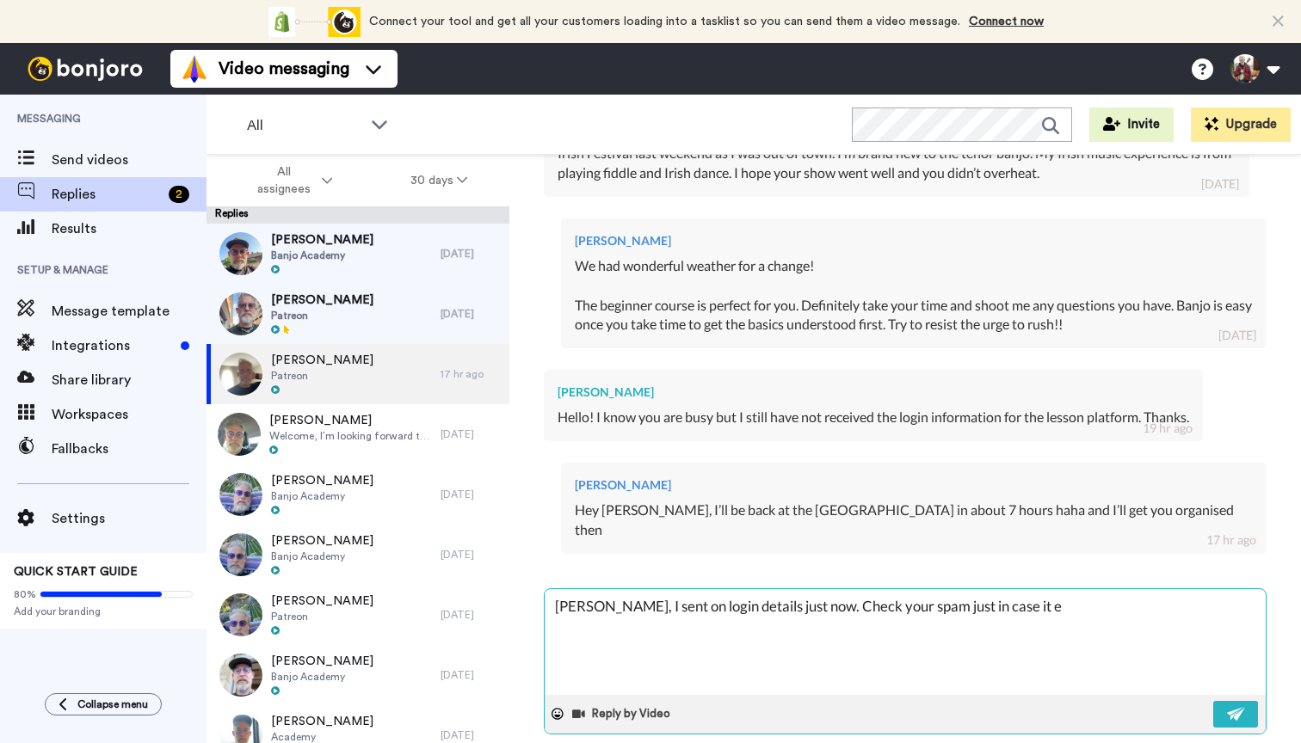
type textarea "x"
type textarea "[PERSON_NAME], I sent on login details just now. Check your spam just in case i…"
type textarea "x"
type textarea "[PERSON_NAME], I sent on login details just now. Check your spam just in case i…"
type textarea "x"
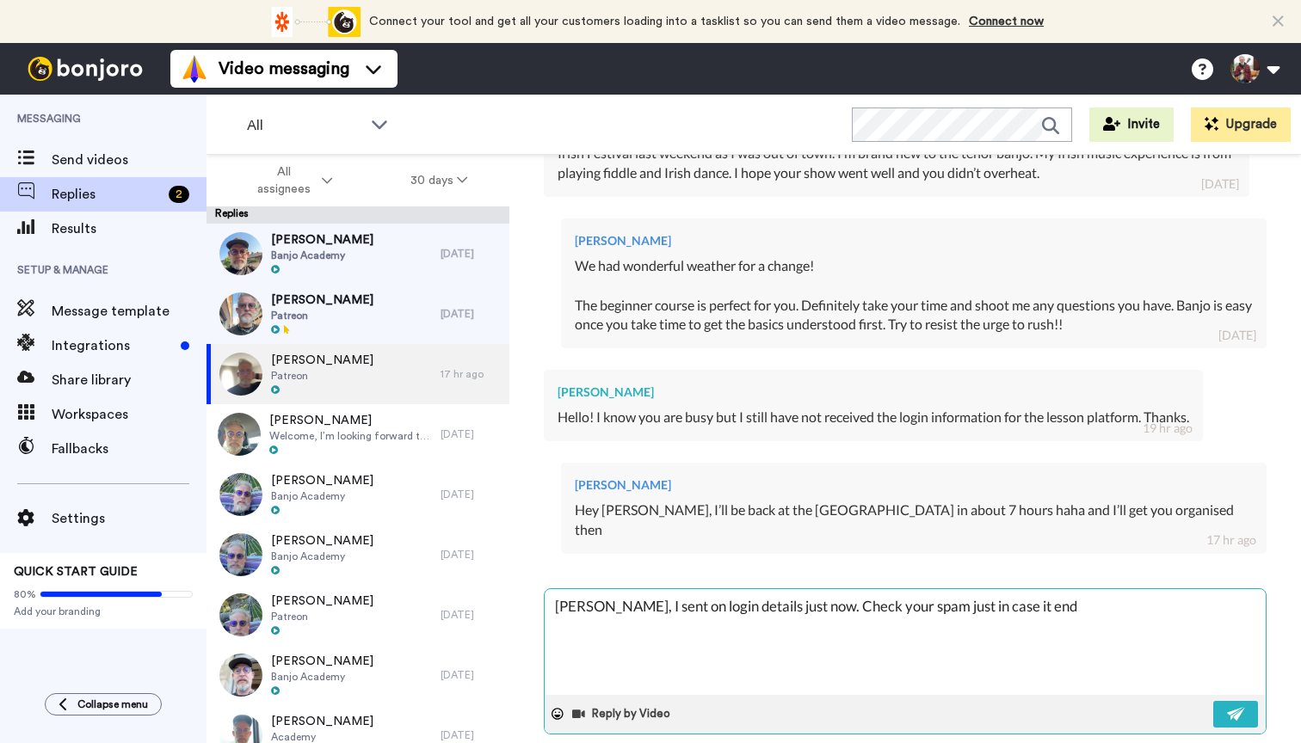
type textarea "[PERSON_NAME], I sent on login details just now. Check your spam just in case i…"
type textarea "x"
type textarea "[PERSON_NAME], I sent on login details just now. Check your spam just in case i…"
type textarea "x"
type textarea "[PERSON_NAME], I sent on login details just now. Check your spam just in case i…"
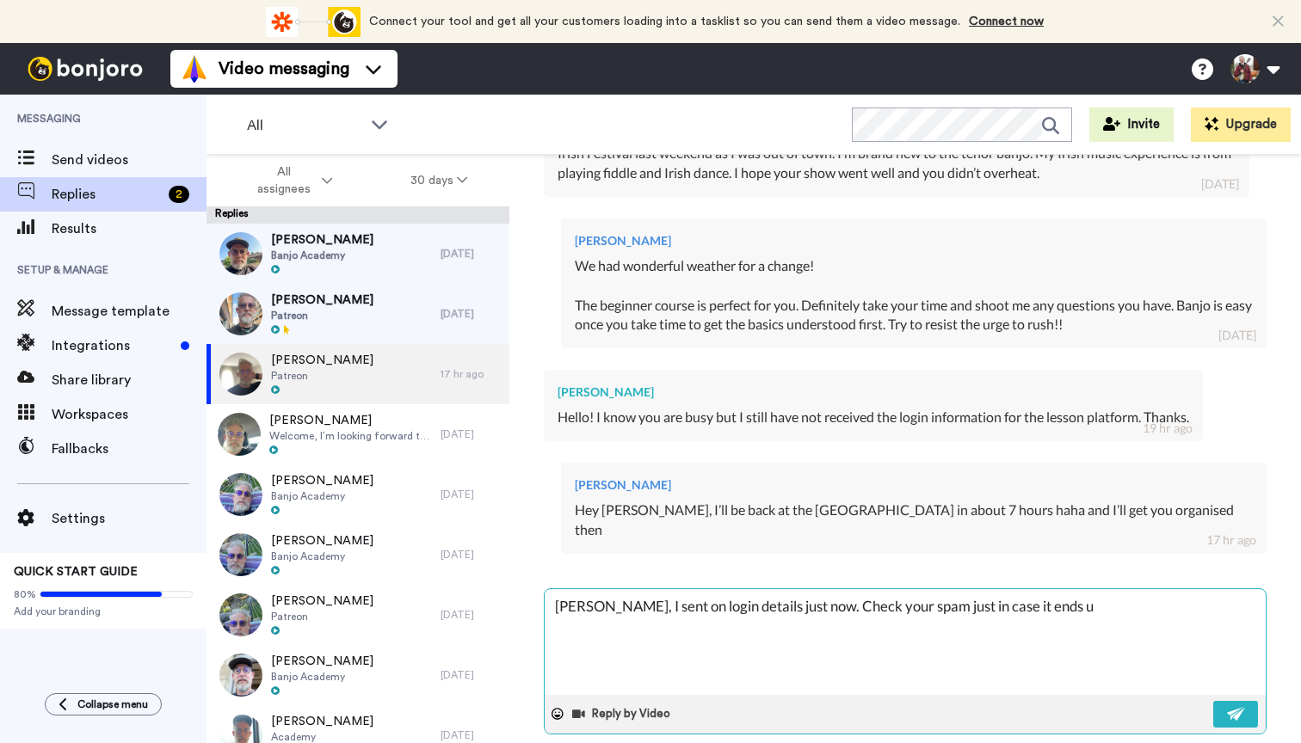
type textarea "x"
type textarea "[PERSON_NAME], I sent on login details just now. Check your spam just in case i…"
type textarea "x"
type textarea "[PERSON_NAME], I sent on login details just now. Check your spam just in case i…"
type textarea "x"
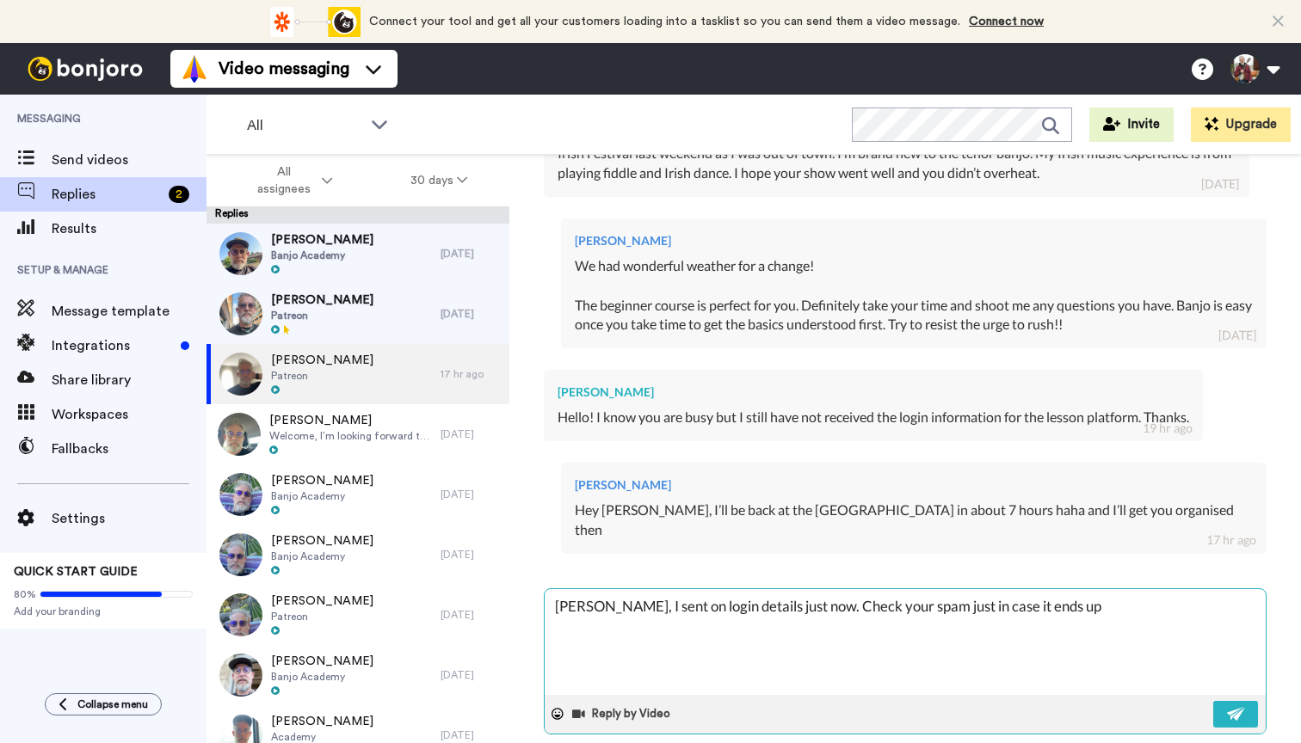
type textarea "[PERSON_NAME], I sent on login details just now. Check your spam just in case i…"
type textarea "x"
type textarea "[PERSON_NAME], I sent on login details just now. Check your spam just in case i…"
type textarea "x"
type textarea "[PERSON_NAME], I sent on login details just now. Check your spam just in case i…"
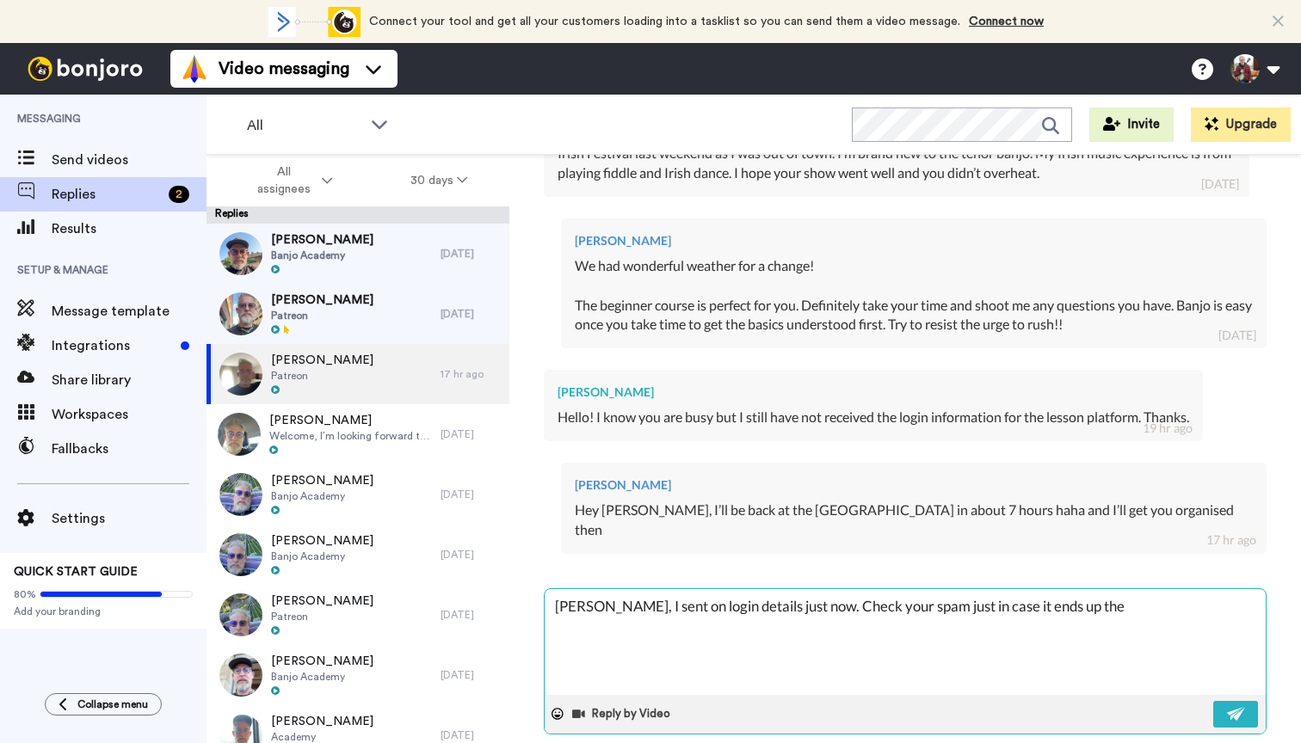
type textarea "x"
type textarea "[PERSON_NAME], I sent on login details just now. Check your spam just in case i…"
type textarea "x"
type textarea "[PERSON_NAME], I sent on login details just now. Check your spam just in case i…"
click at [1224, 701] on button at bounding box center [1235, 714] width 45 height 27
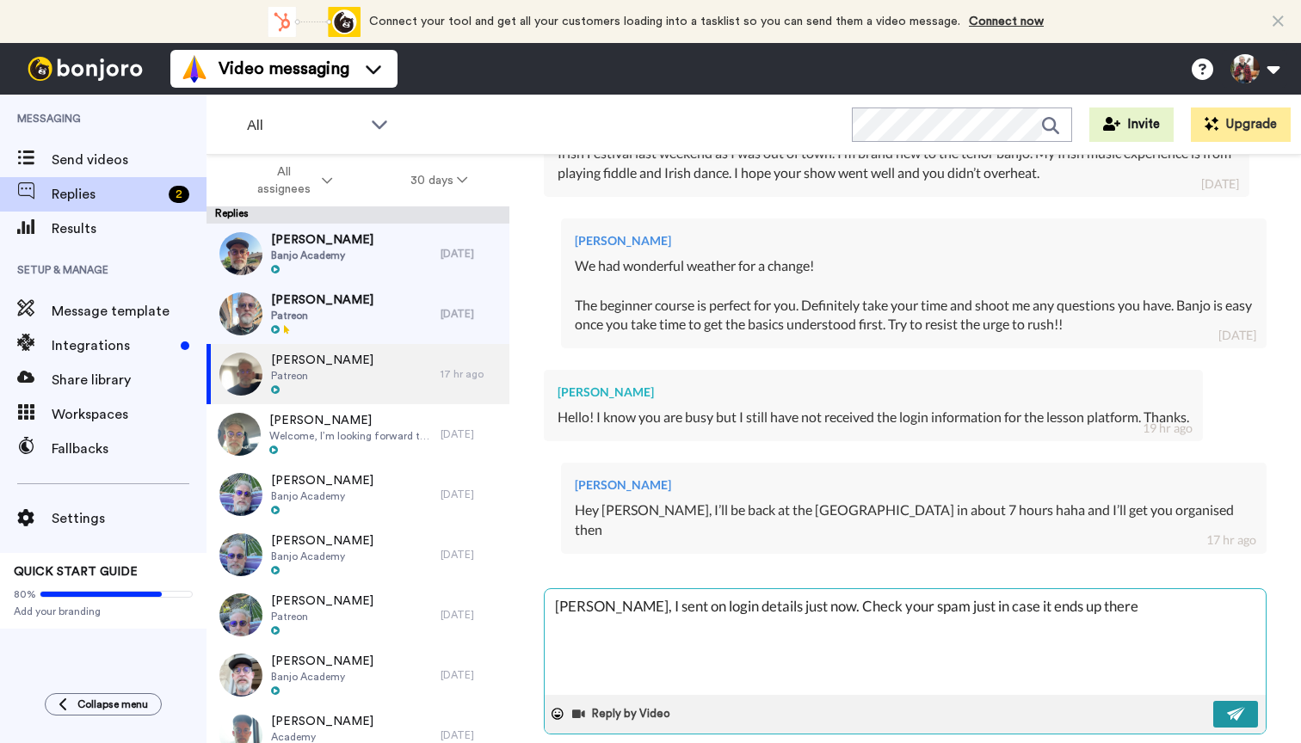
type textarea "x"
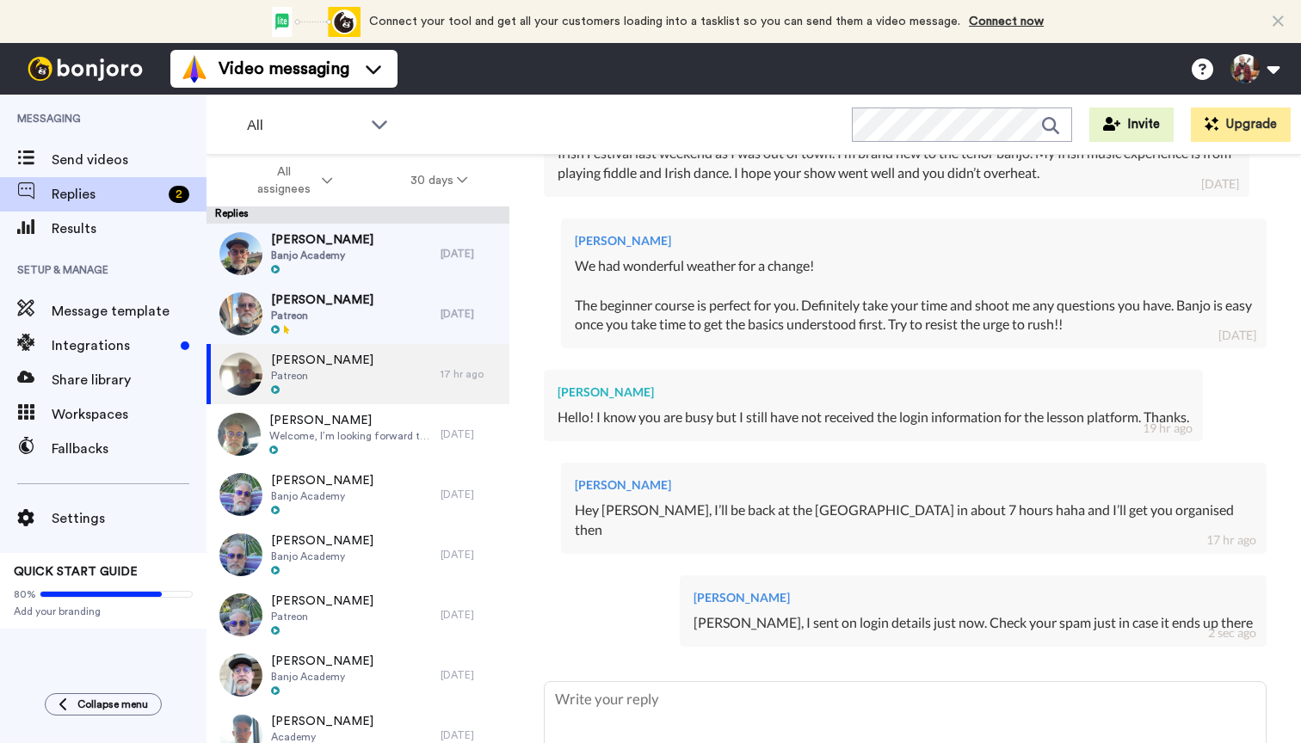
click at [398, 240] on div "[PERSON_NAME] Banjo Academy" at bounding box center [323, 254] width 234 height 60
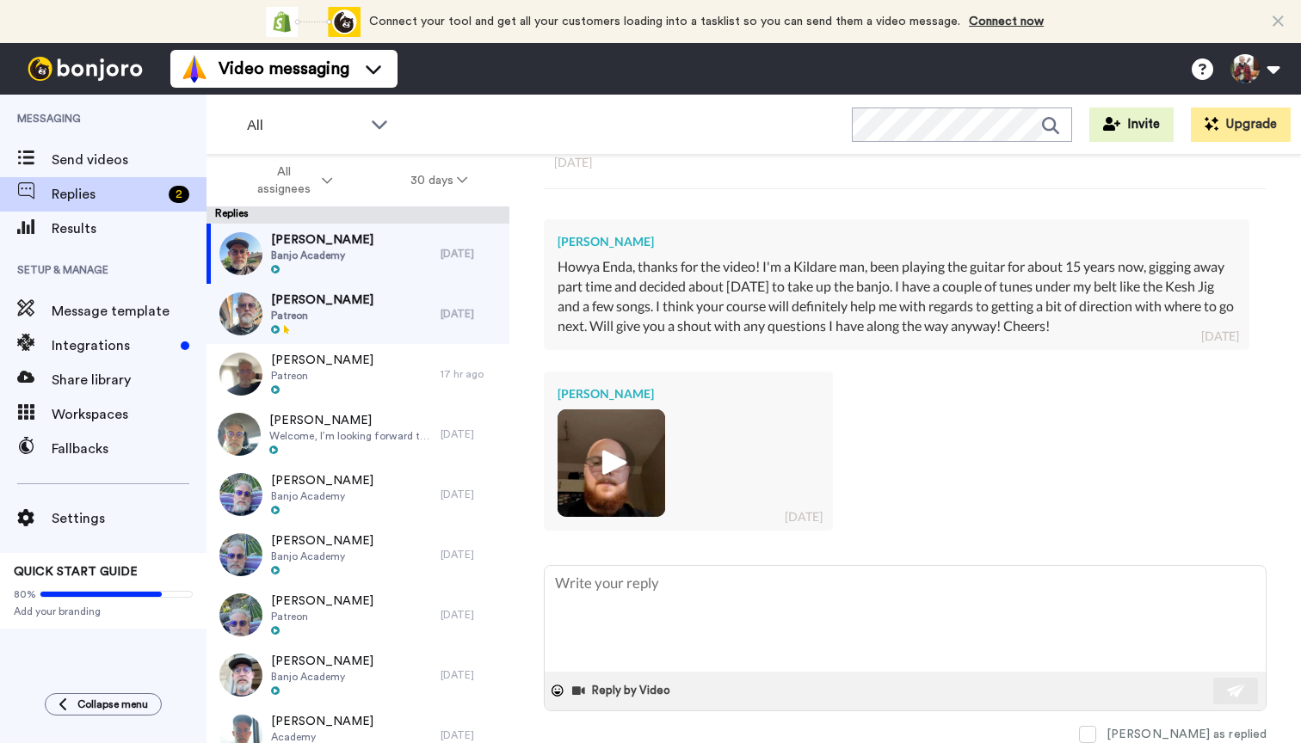
scroll to position [322, 0]
click at [617, 468] on img at bounding box center [611, 463] width 47 height 47
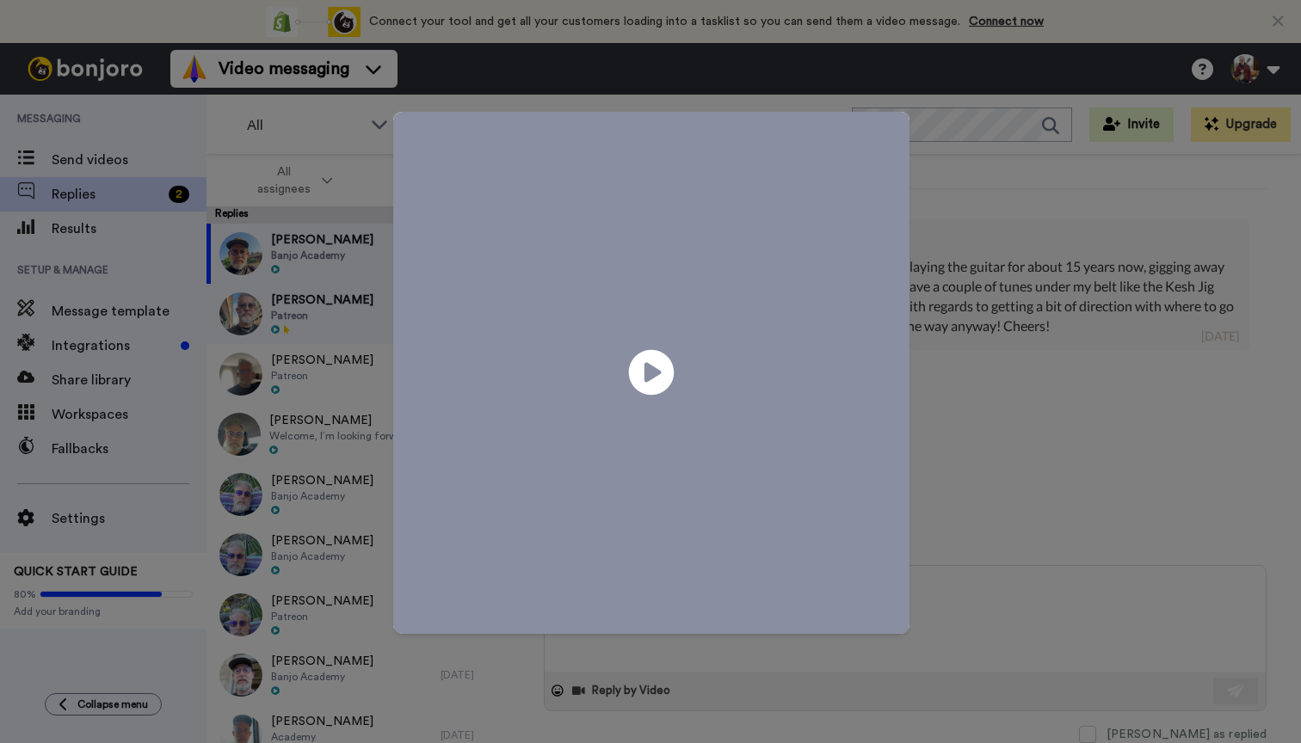
click at [646, 368] on icon "Play/Pause" at bounding box center [652, 373] width 46 height 82
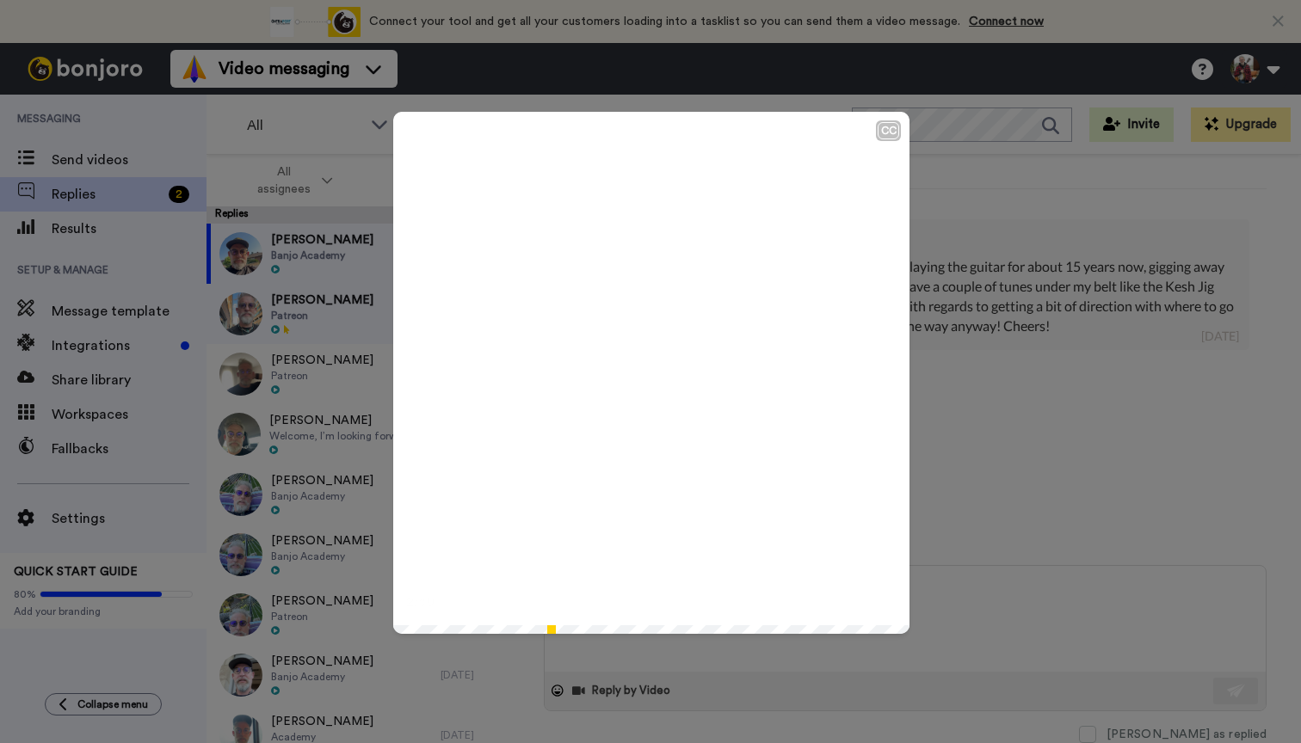
click at [1061, 350] on div "CC Play/Pause Appreciate it. 2:40 / 2:45" at bounding box center [650, 371] width 1301 height 743
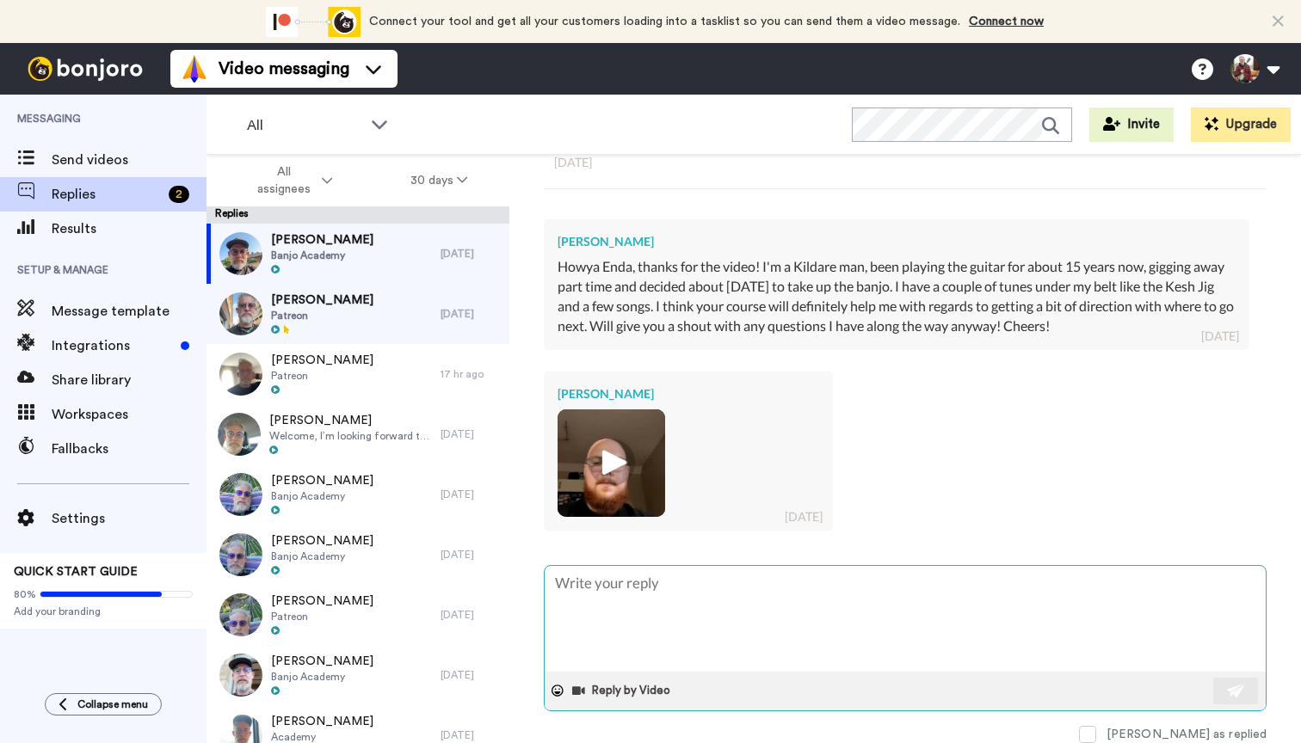
click at [616, 592] on textarea at bounding box center [905, 619] width 721 height 106
type textarea "x"
type textarea "T"
type textarea "x"
type textarea "Th"
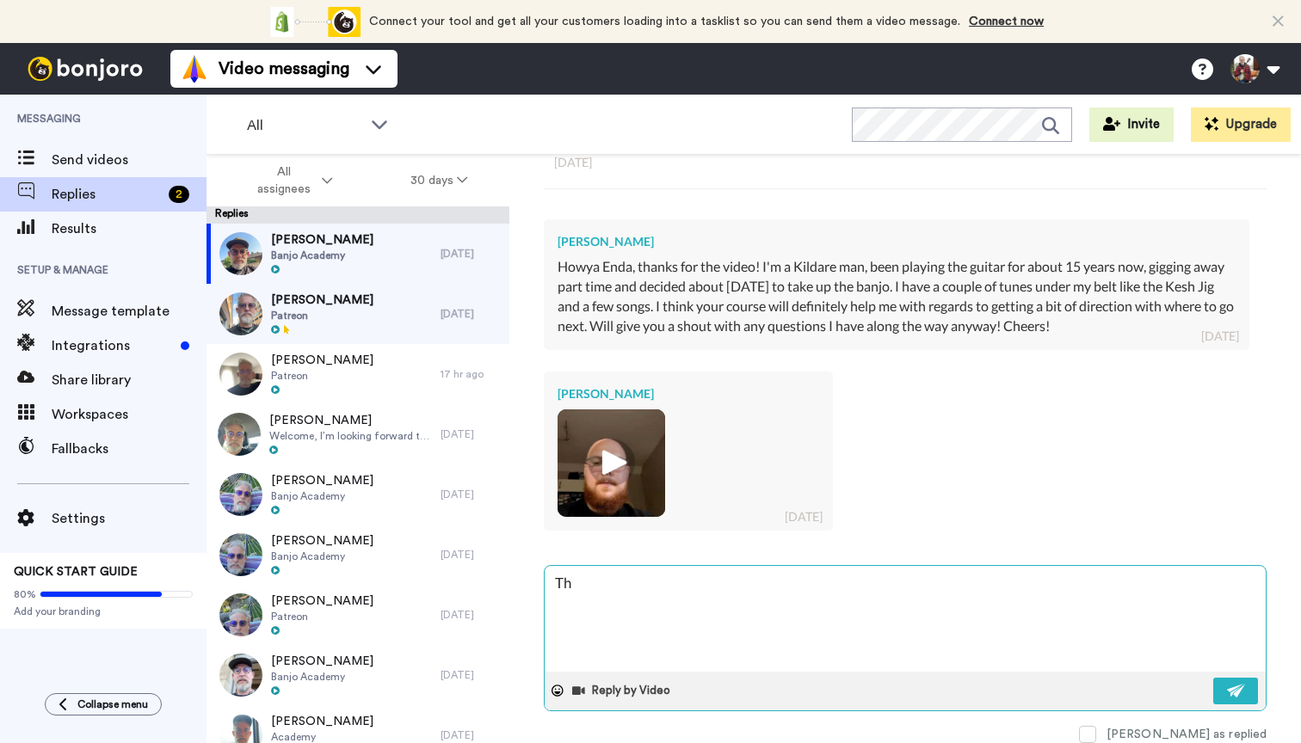
type textarea "x"
type textarea "Tha"
type textarea "x"
type textarea "That"
type textarea "x"
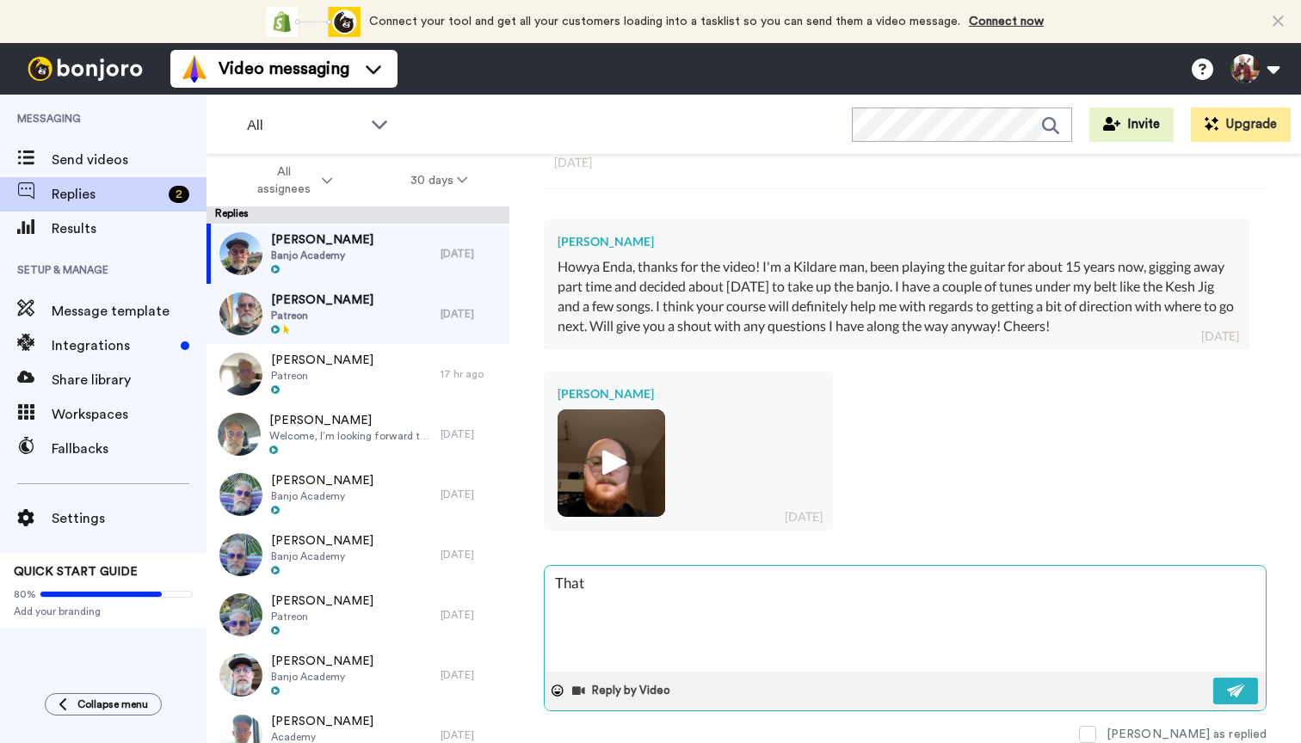
type textarea "That'"
type textarea "x"
type textarea "That's"
type textarea "x"
type textarea "That's"
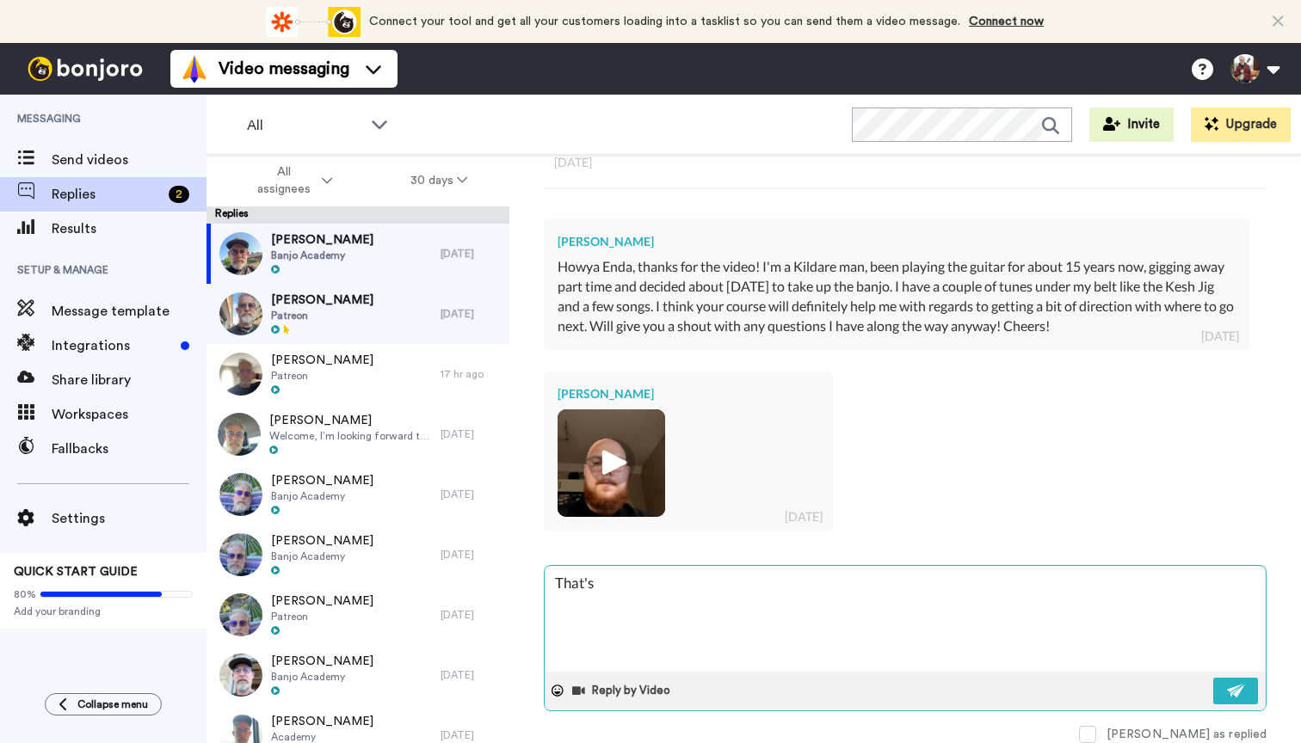
type textarea "x"
type textarea "That's r"
type textarea "x"
type textarea "That's re"
type textarea "x"
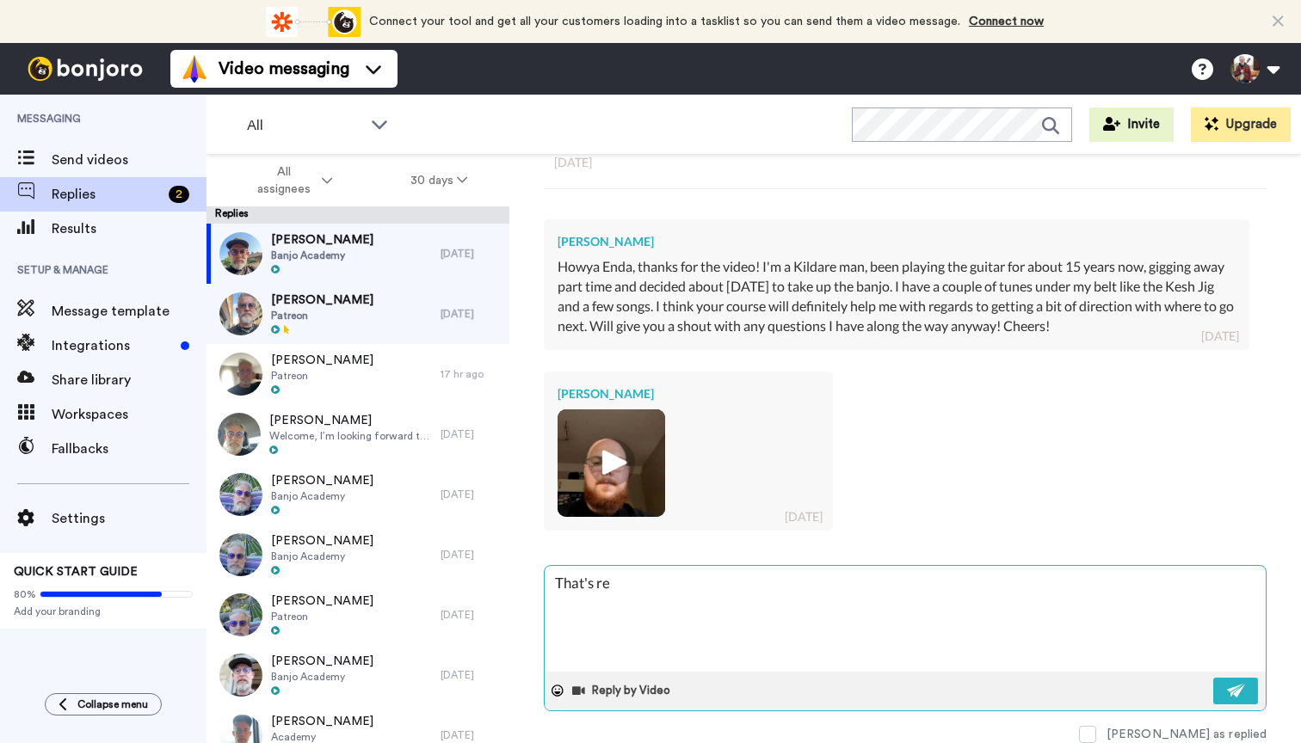
type textarea "That's rea"
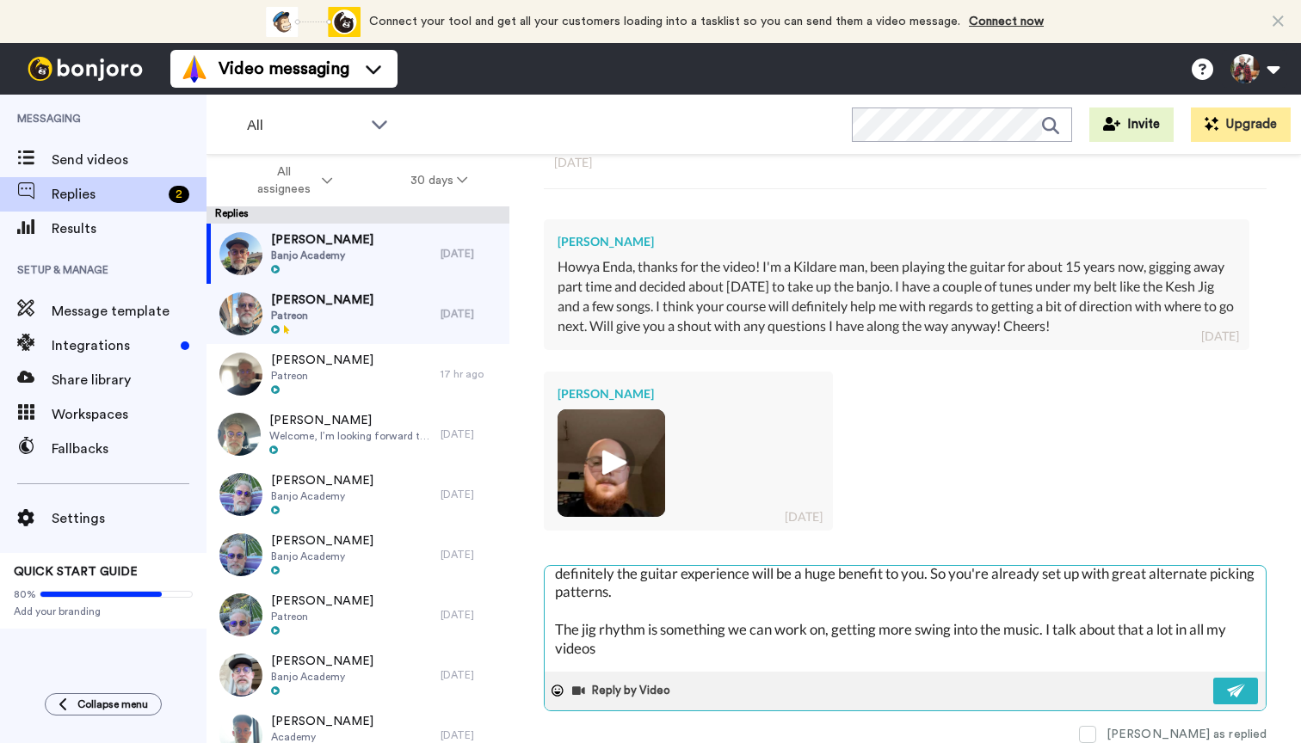
scroll to position [54, 0]
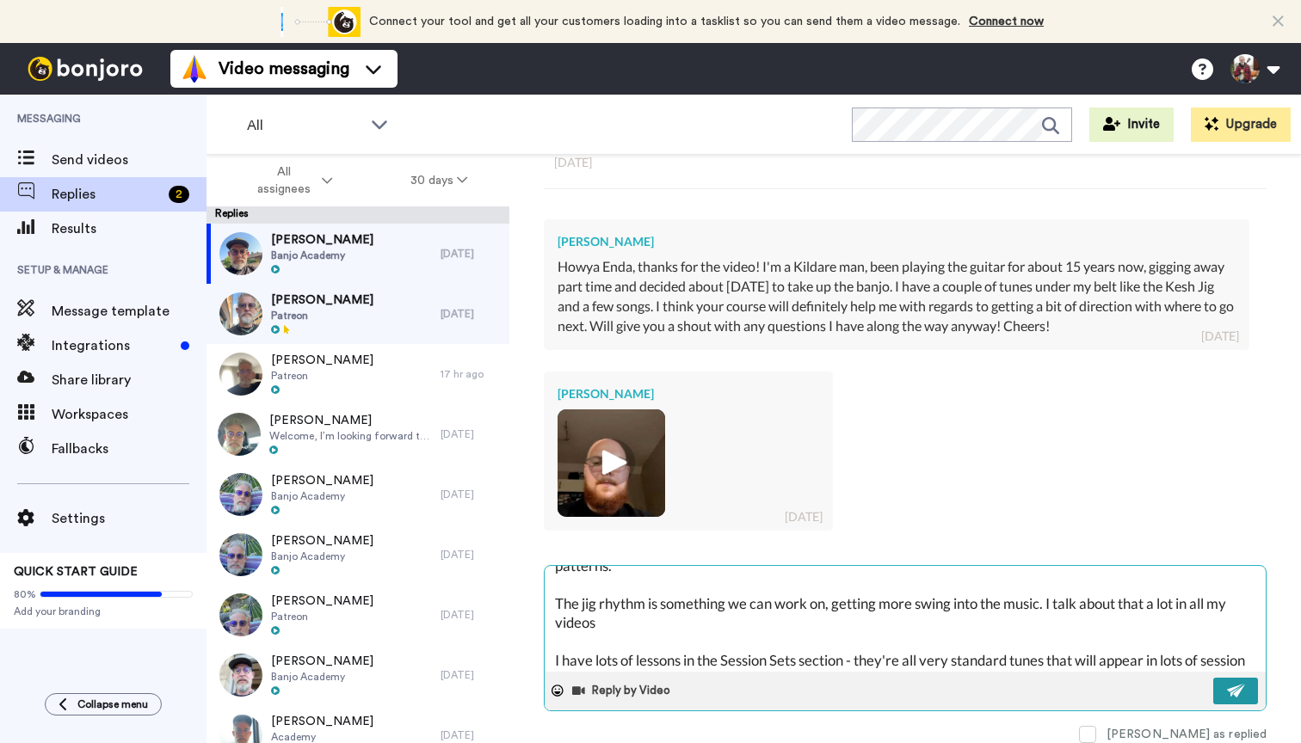
click at [1229, 684] on img at bounding box center [1236, 691] width 19 height 14
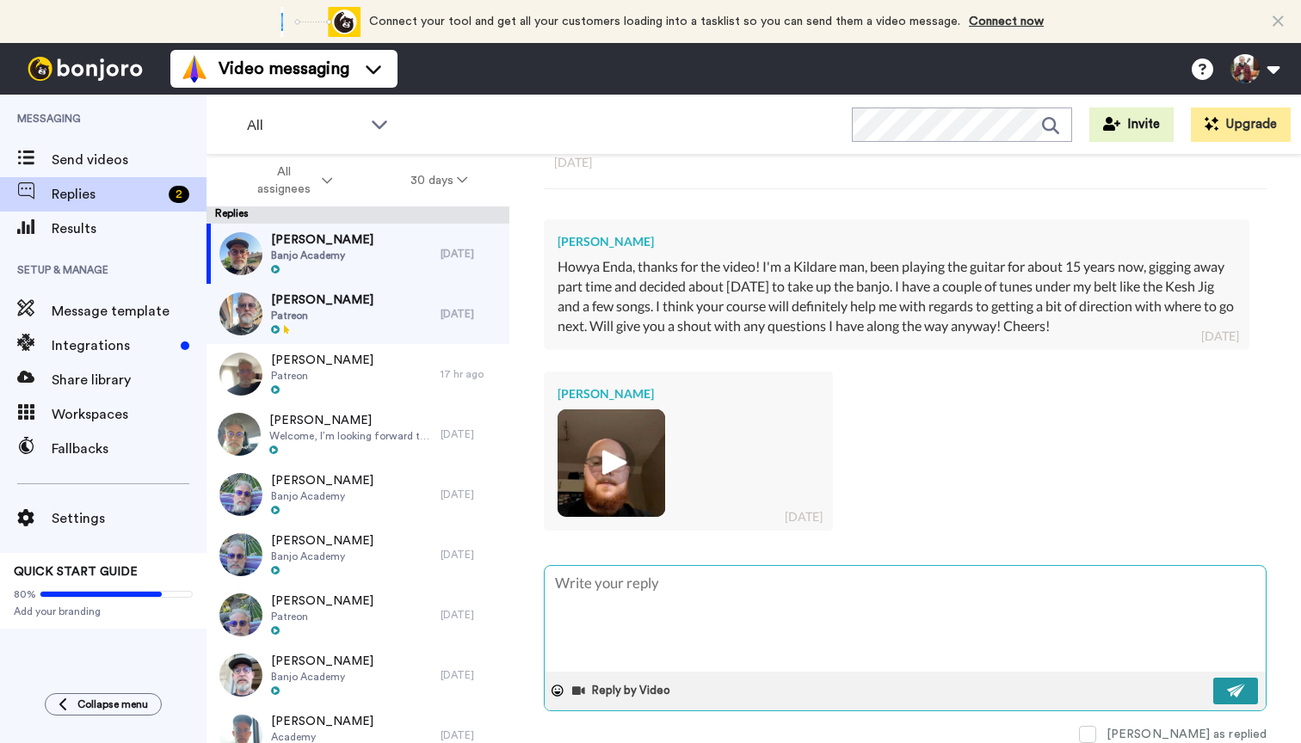
scroll to position [0, 0]
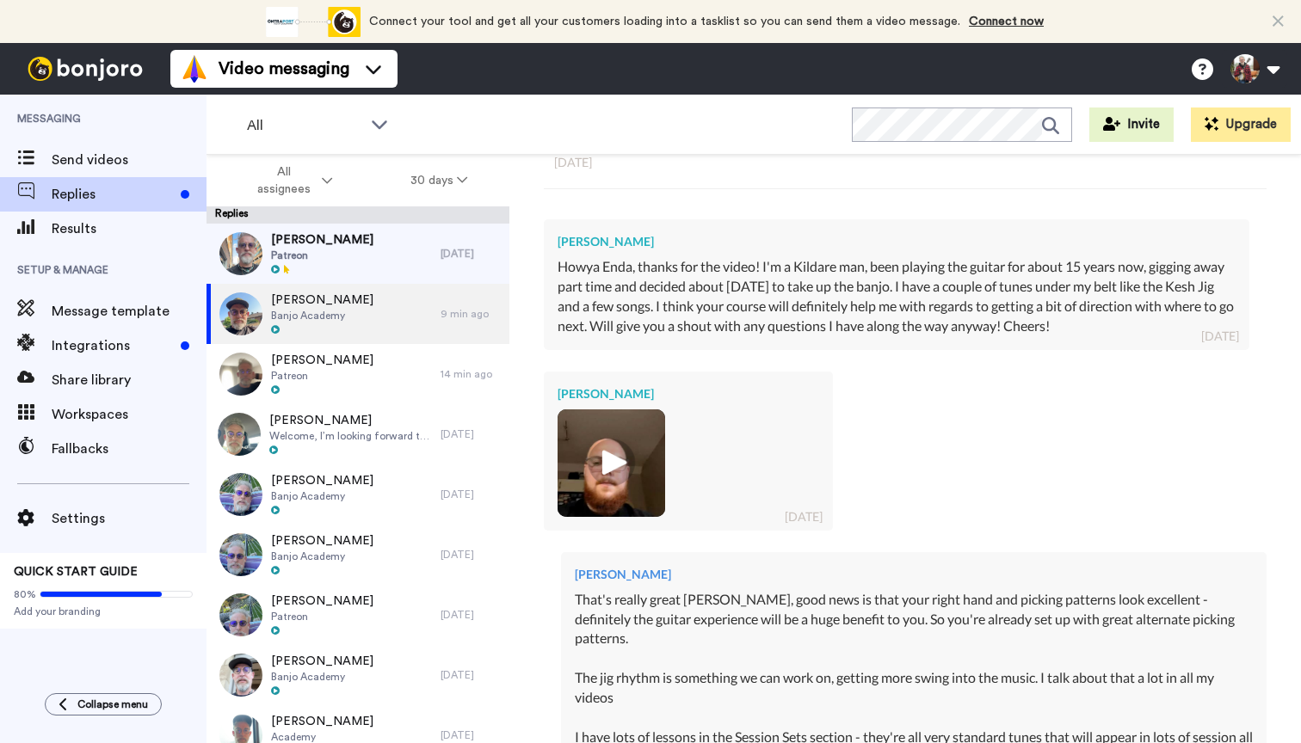
click at [361, 257] on div "[PERSON_NAME] And Patreon" at bounding box center [323, 254] width 234 height 60
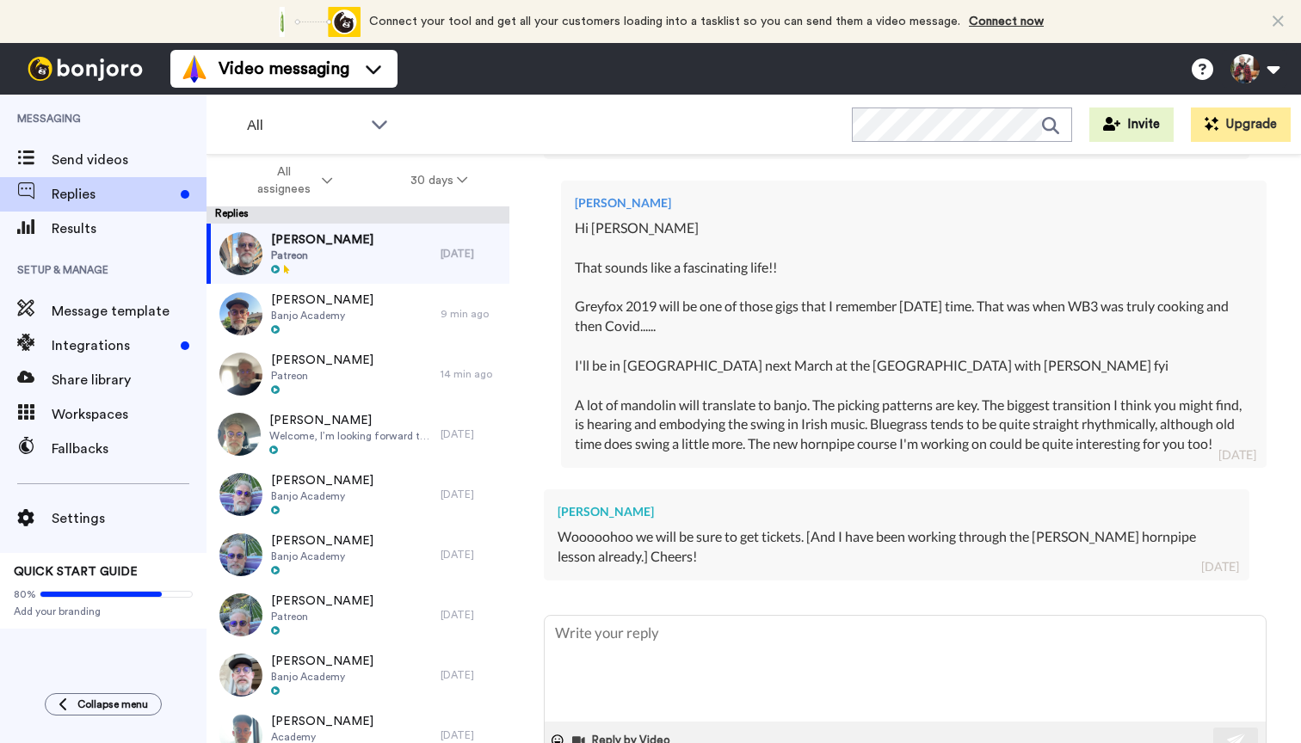
scroll to position [609, 0]
